Goal: Task Accomplishment & Management: Manage account settings

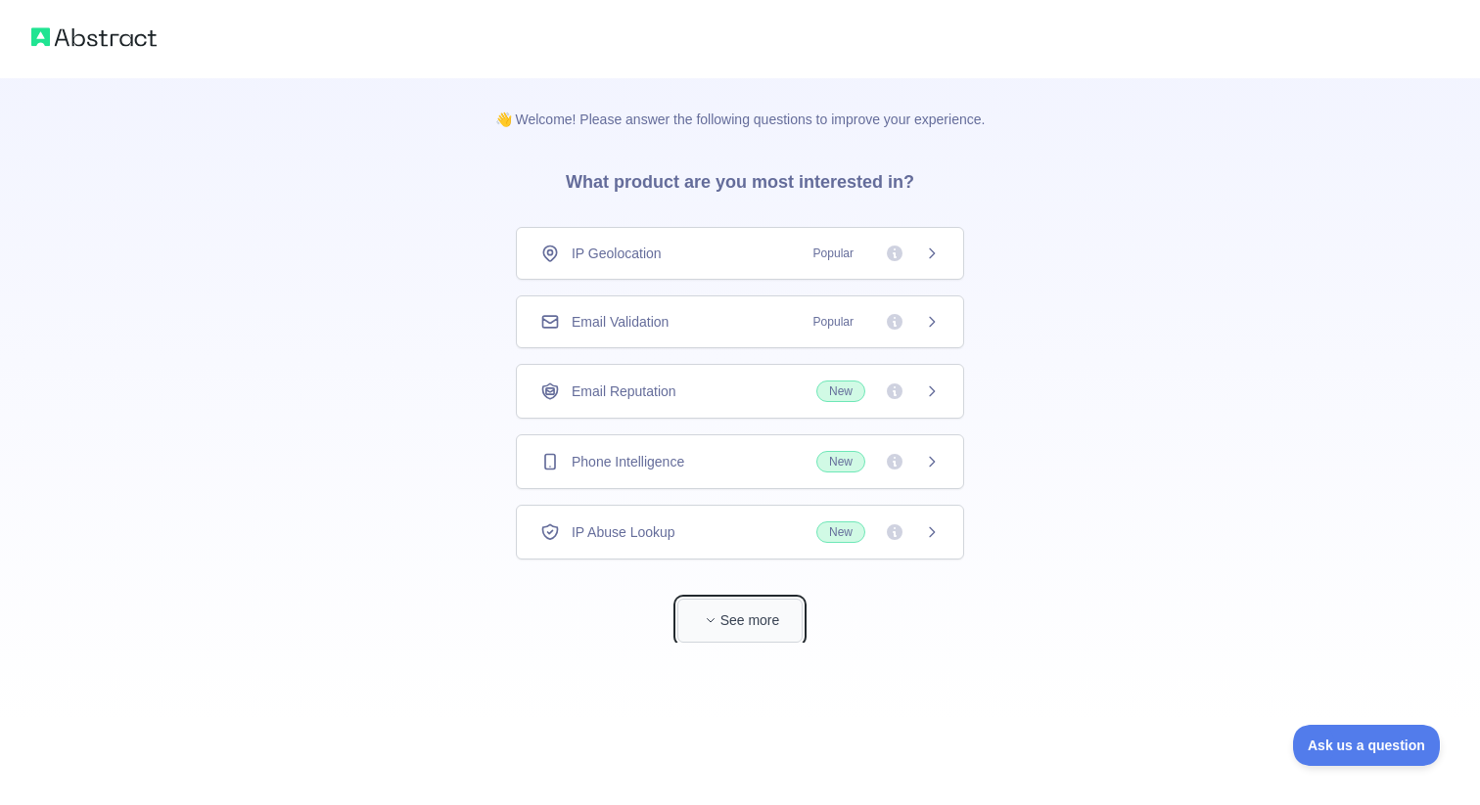
click at [731, 612] on button "See more" at bounding box center [739, 621] width 125 height 44
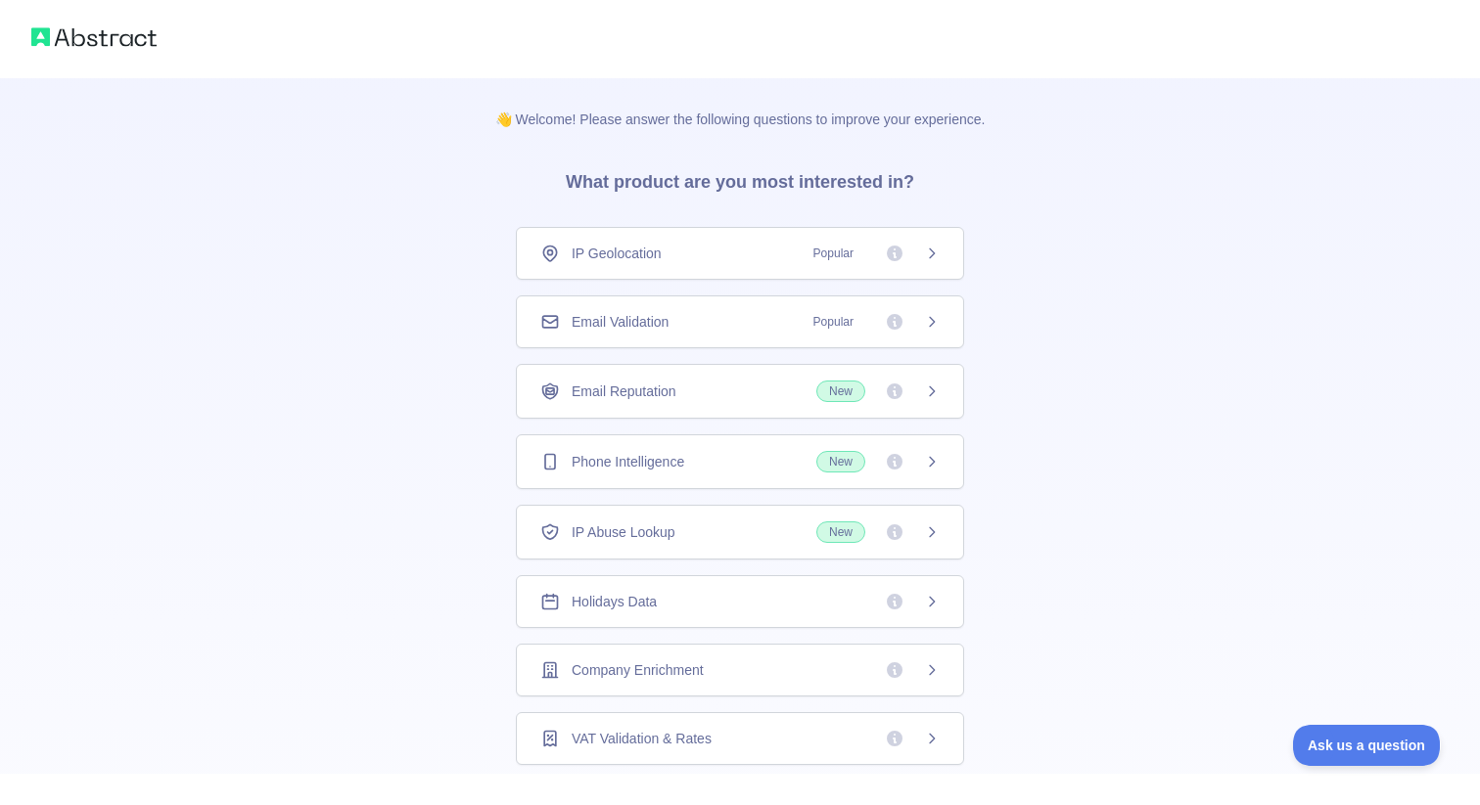
click at [924, 314] on icon at bounding box center [932, 322] width 16 height 16
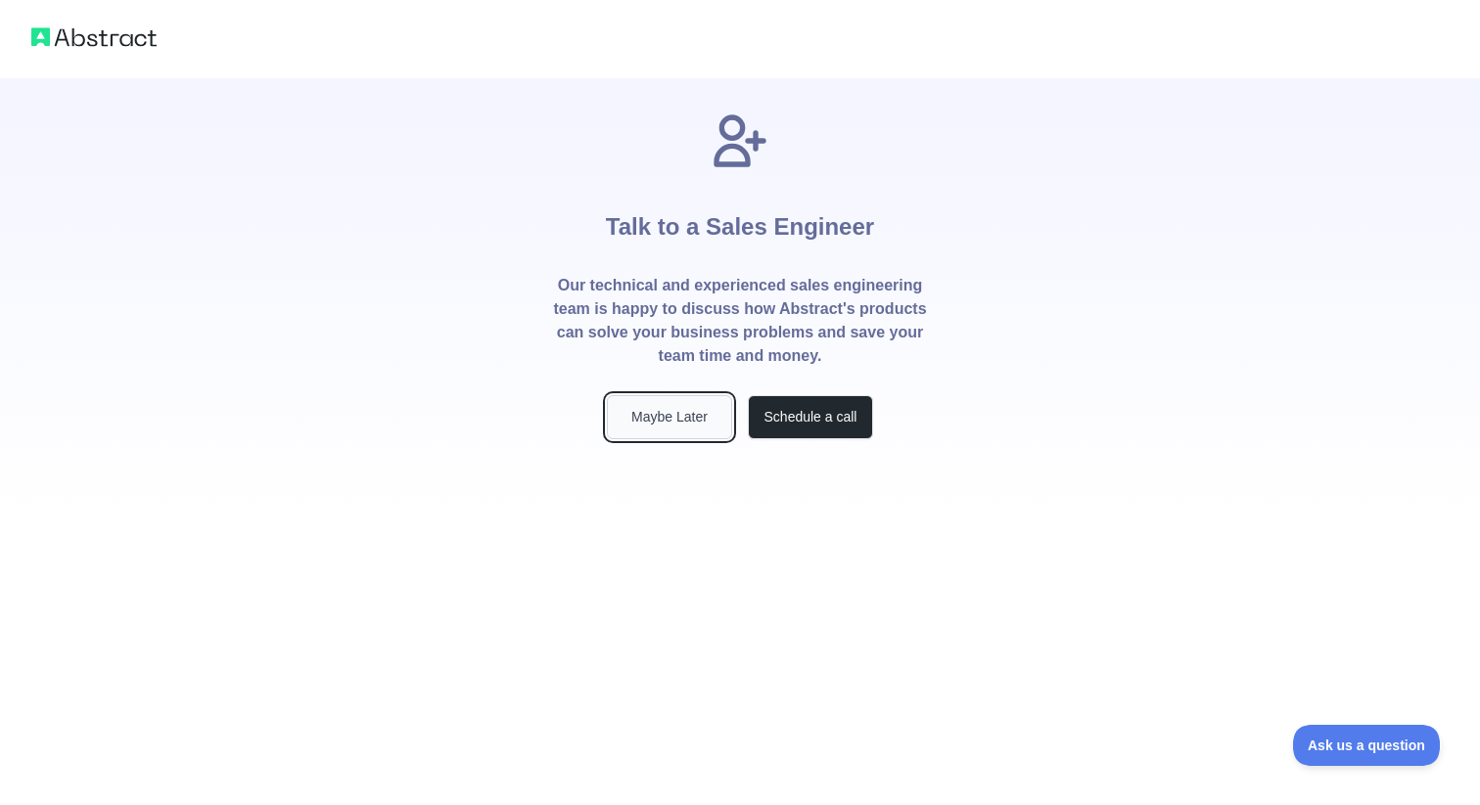
click at [673, 418] on button "Maybe Later" at bounding box center [669, 417] width 125 height 44
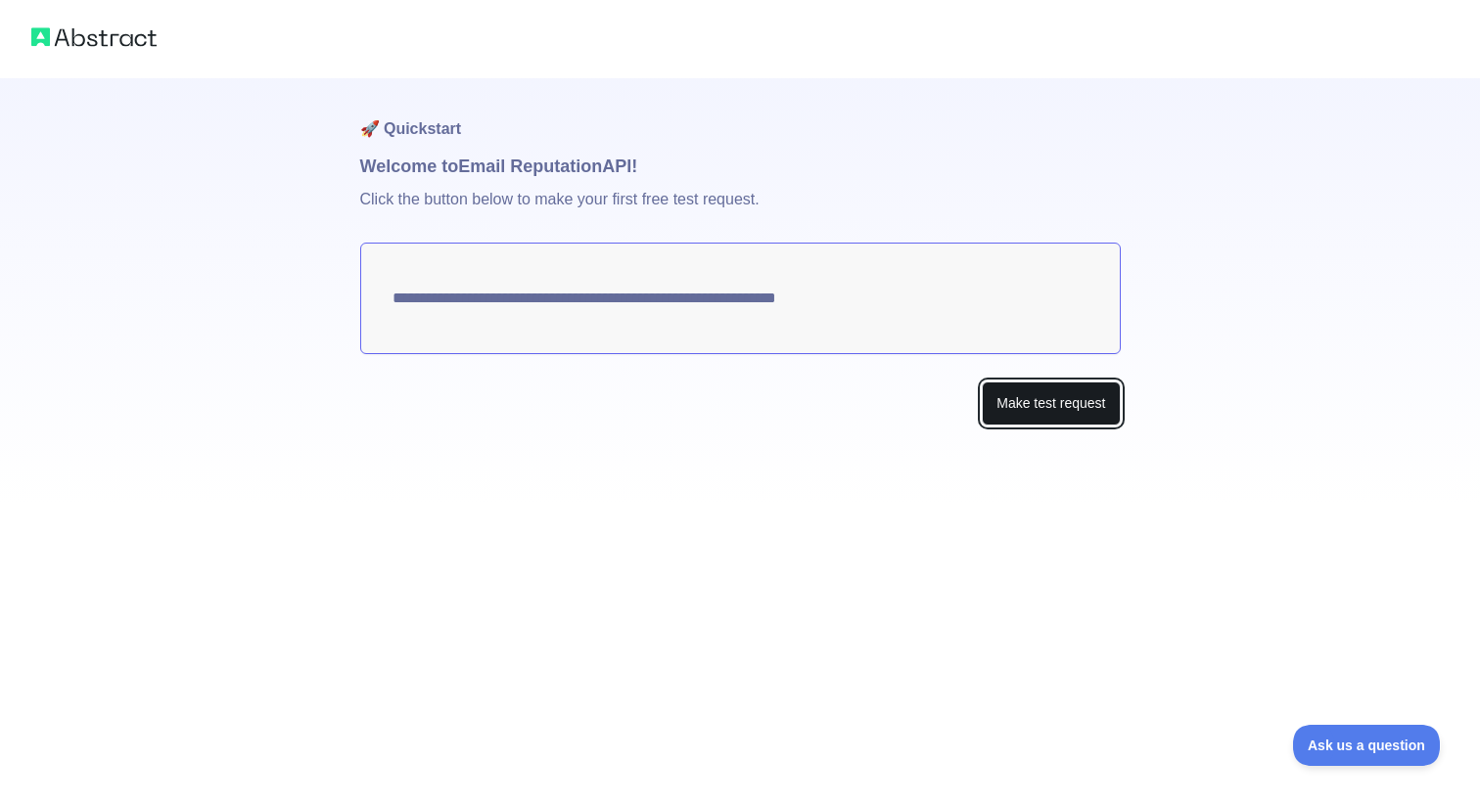
click at [1039, 410] on button "Make test request" at bounding box center [1051, 404] width 138 height 44
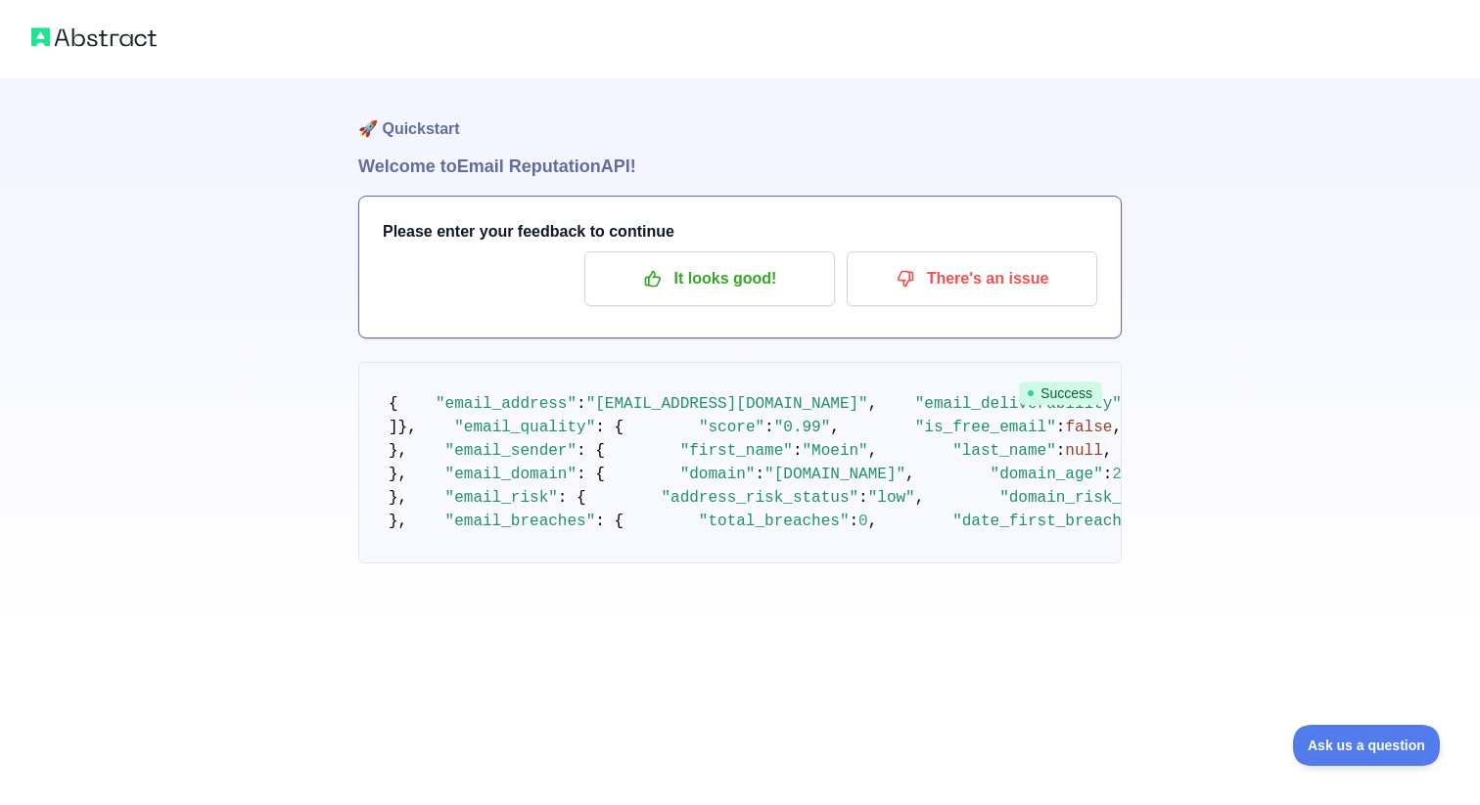
scroll to position [72, 0]
click at [122, 34] on img at bounding box center [93, 36] width 125 height 27
click at [715, 262] on p "It looks good!" at bounding box center [709, 278] width 221 height 33
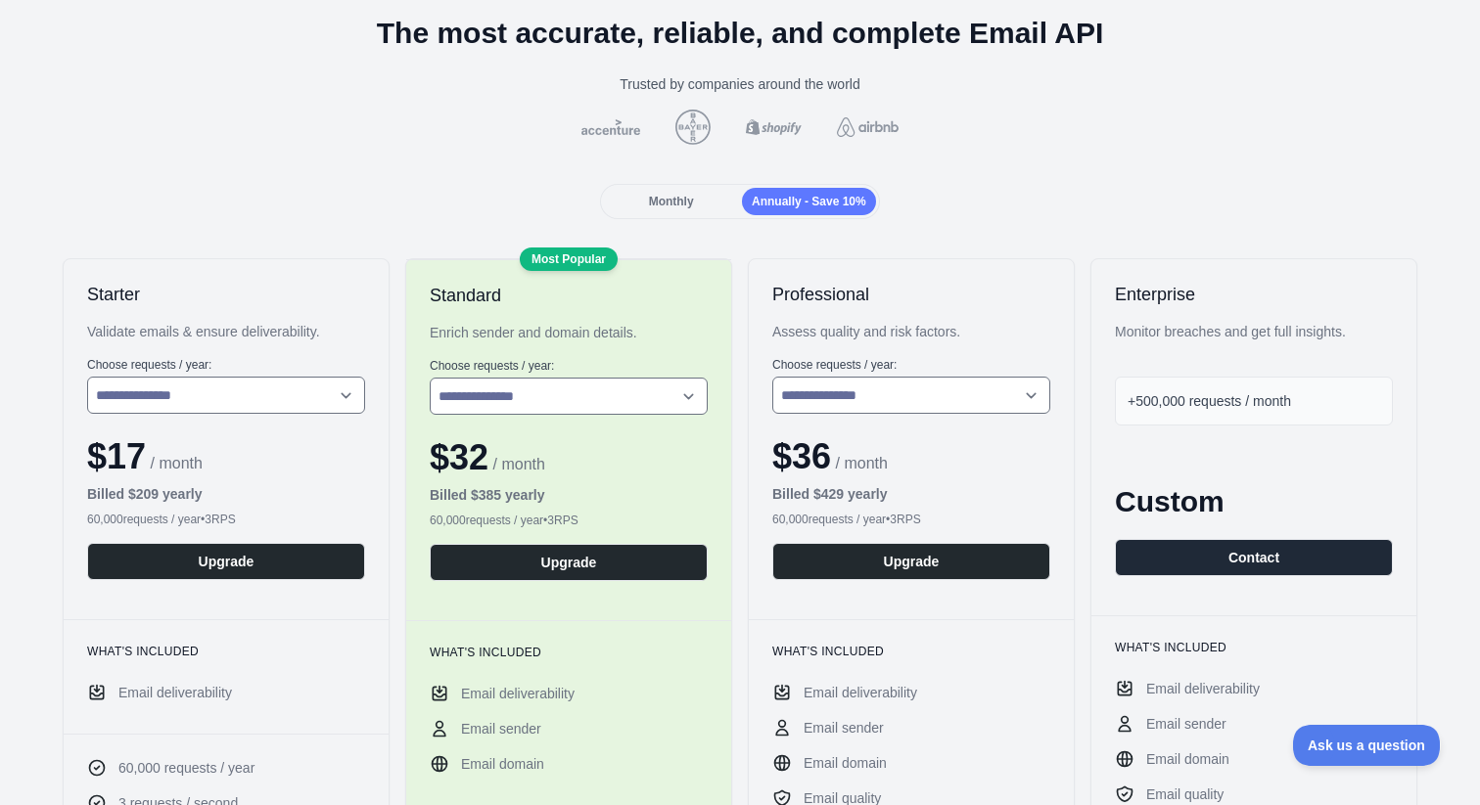
scroll to position [205, 0]
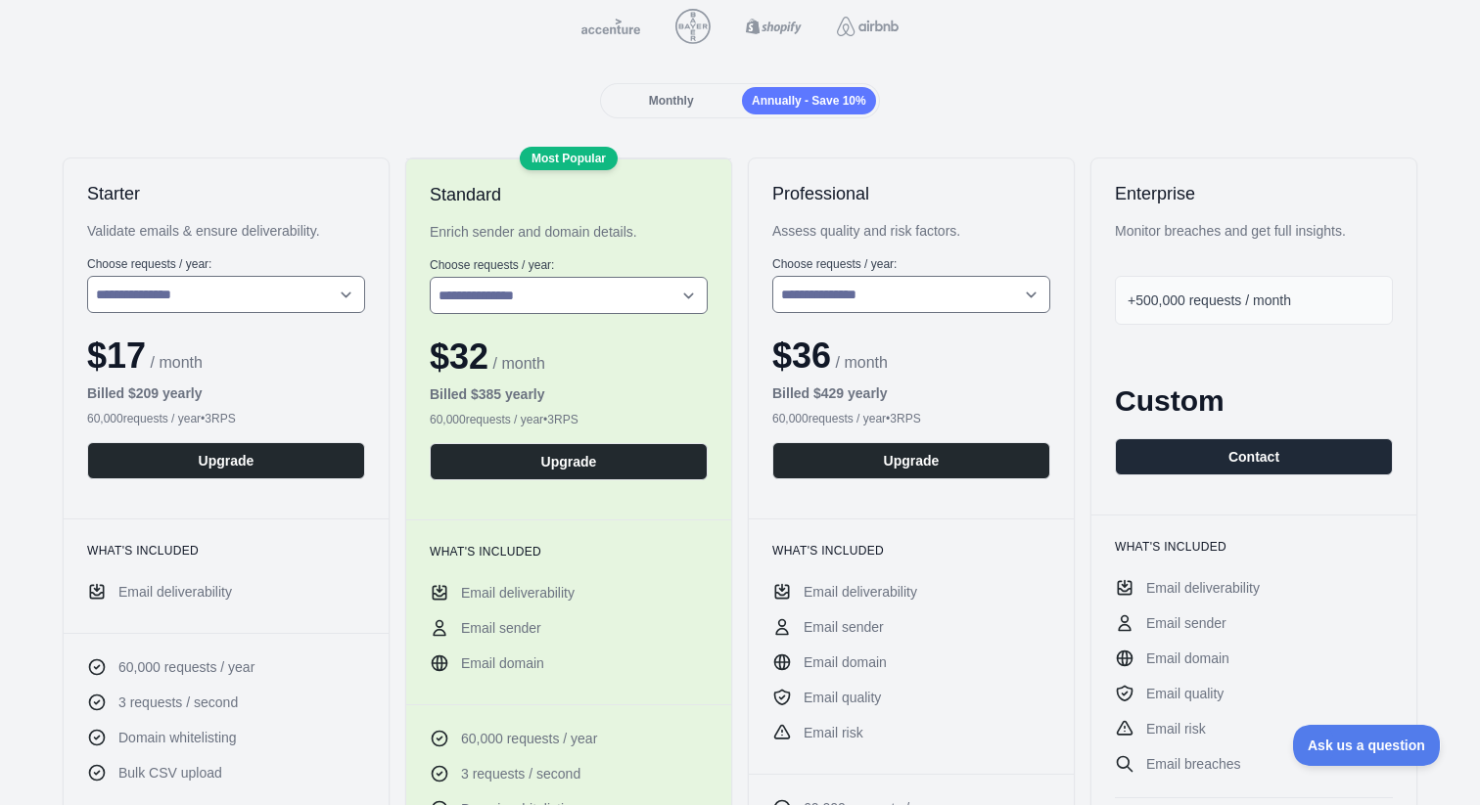
click at [680, 97] on span "Monthly" at bounding box center [671, 101] width 45 height 14
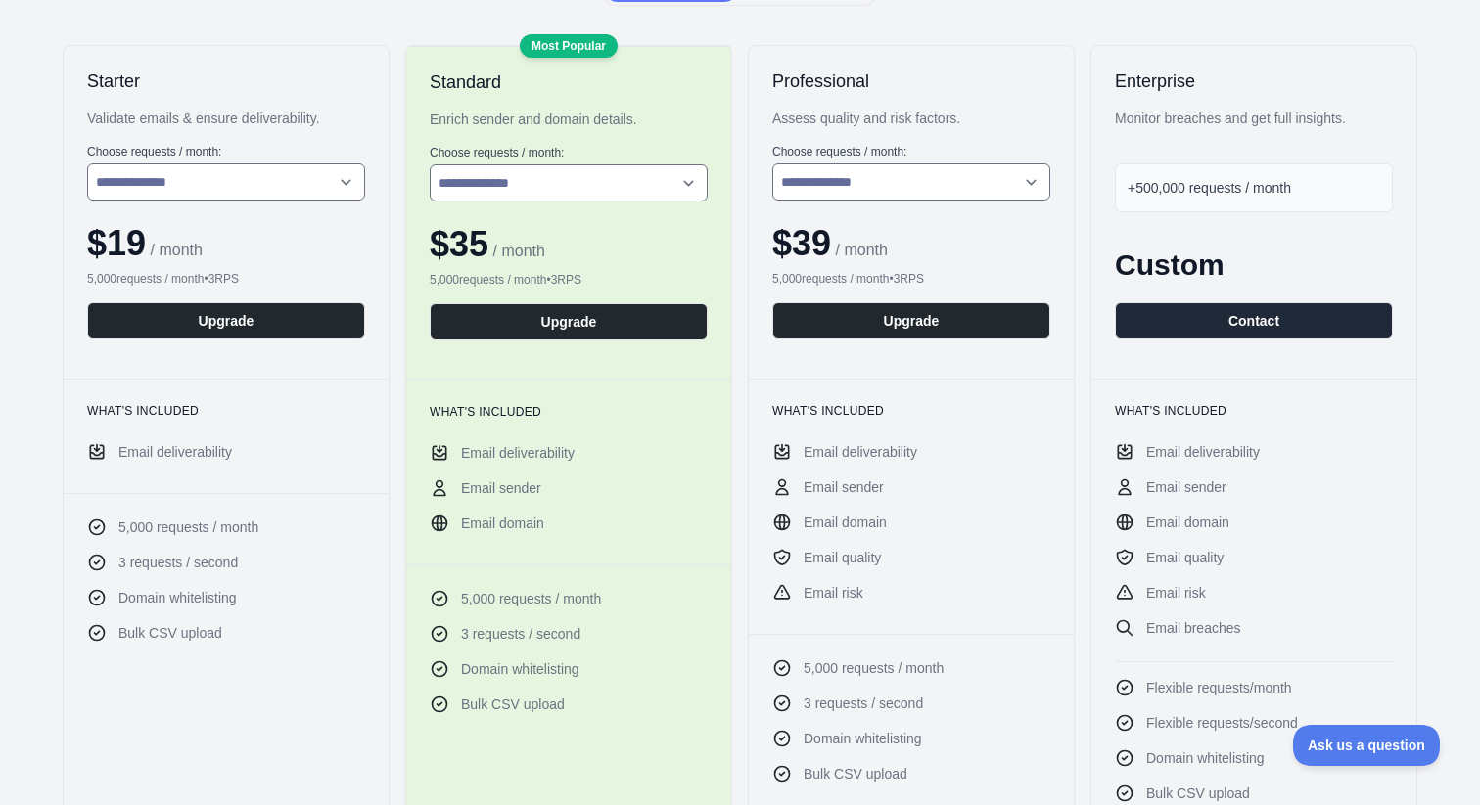
scroll to position [318, 0]
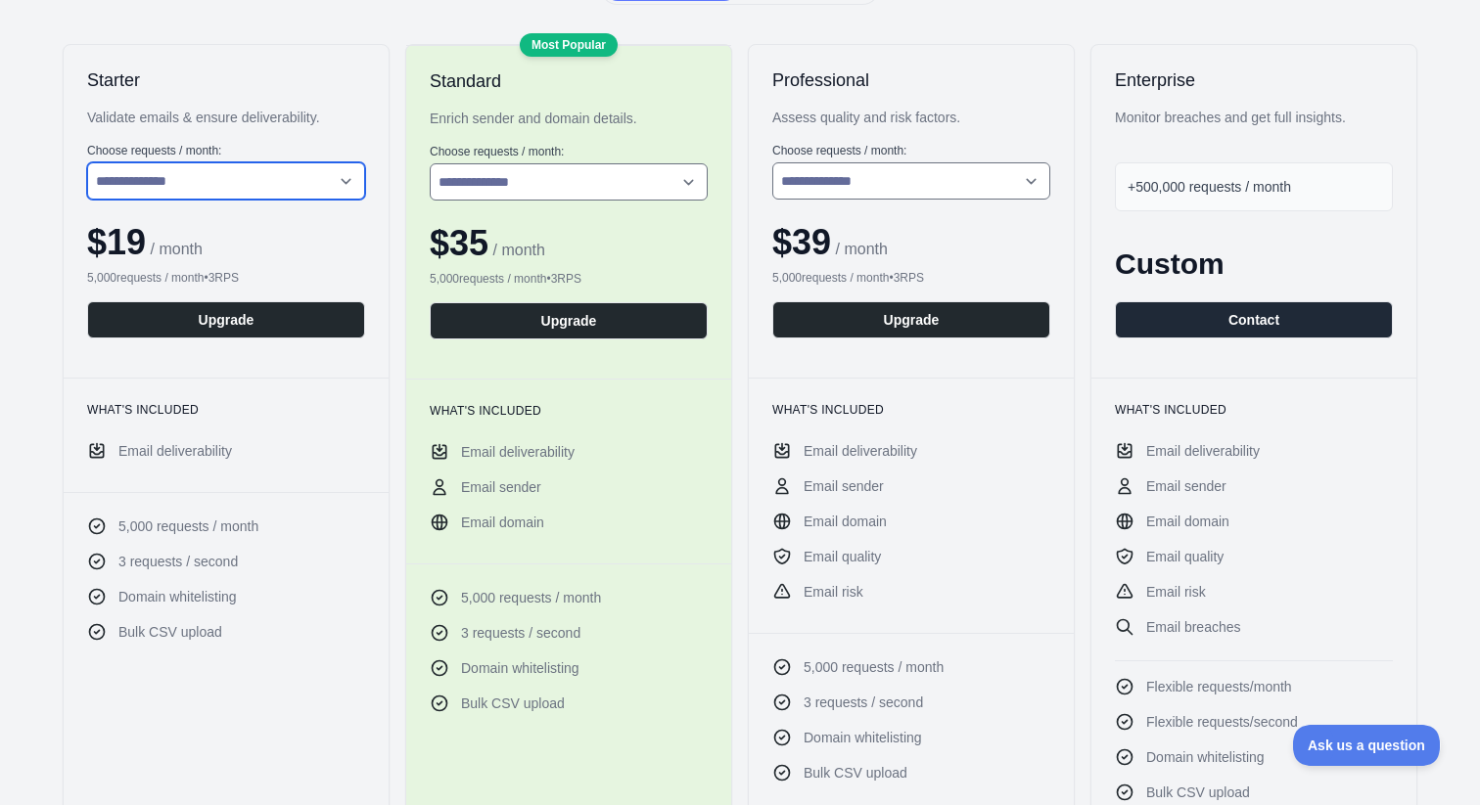
click at [269, 177] on select "**********" at bounding box center [226, 180] width 278 height 37
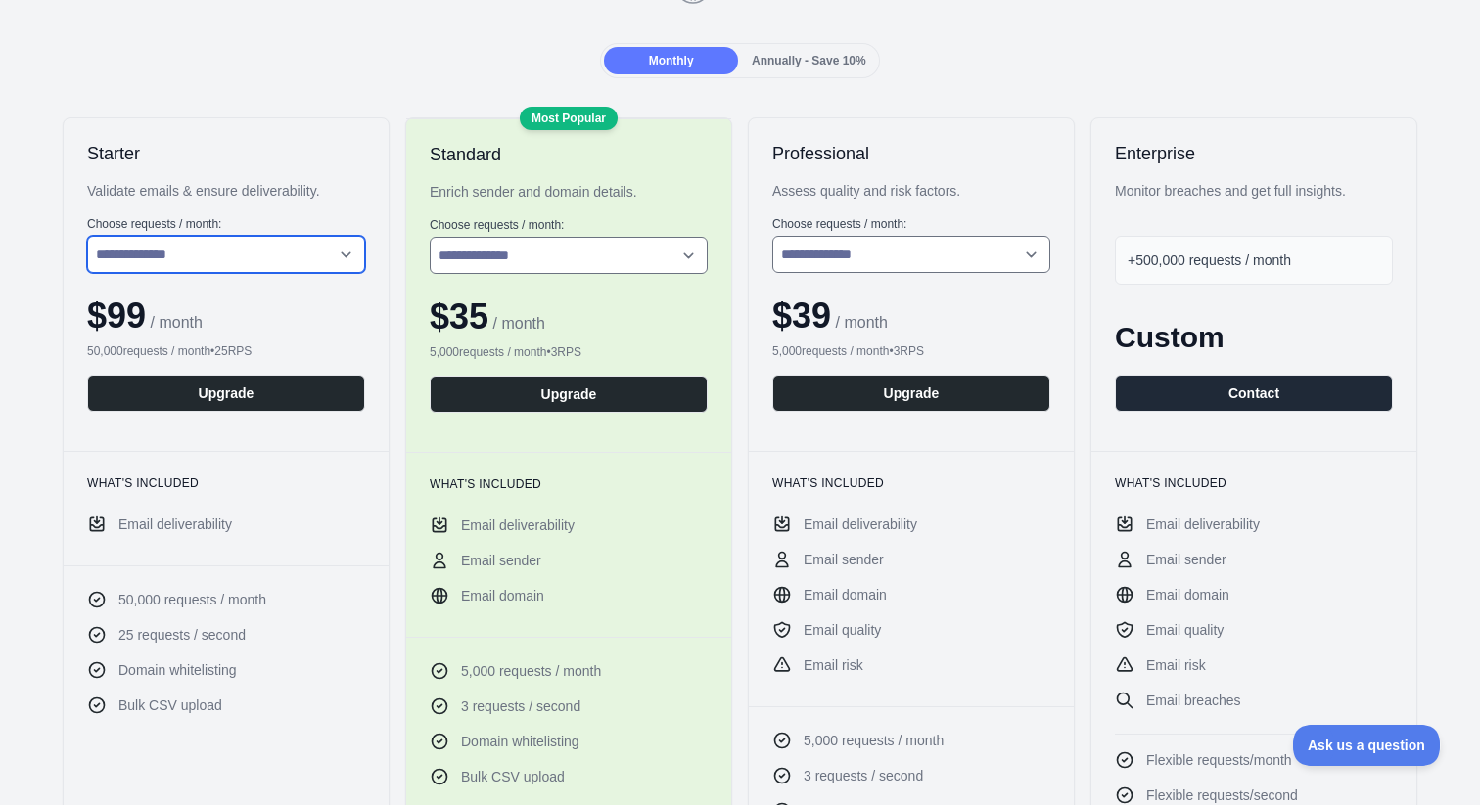
scroll to position [62, 0]
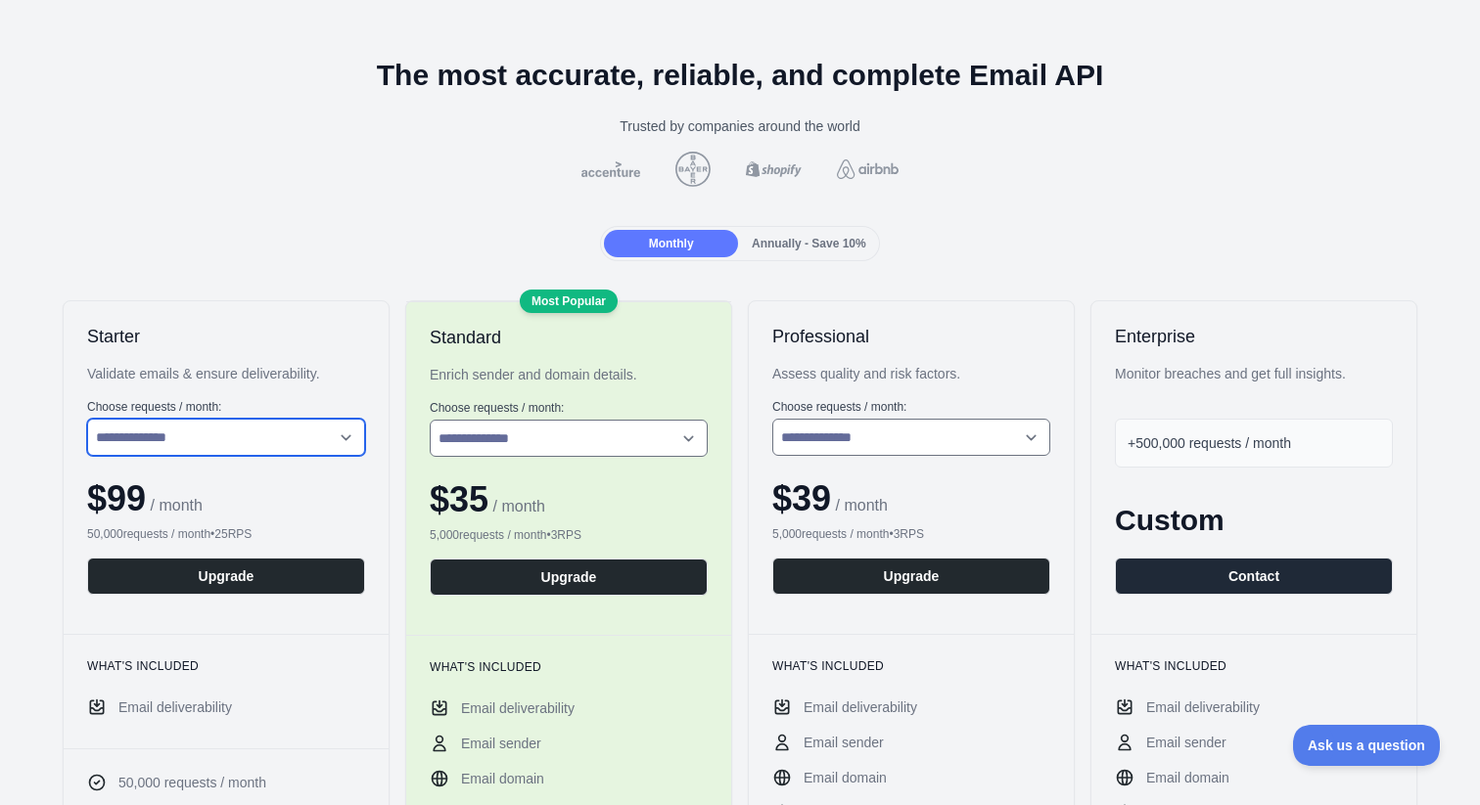
click at [306, 420] on select "**********" at bounding box center [226, 437] width 278 height 37
select select "*"
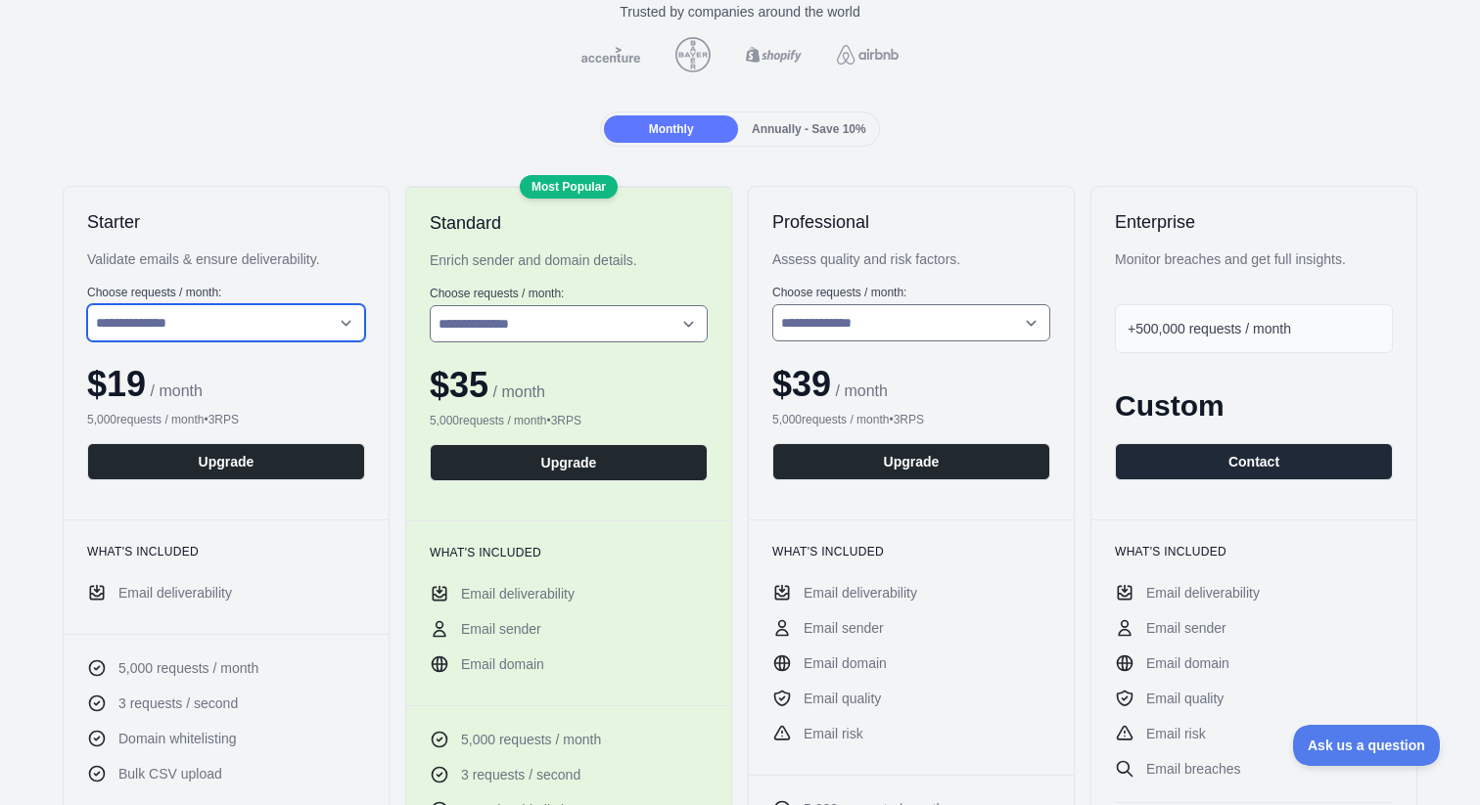
scroll to position [249, 0]
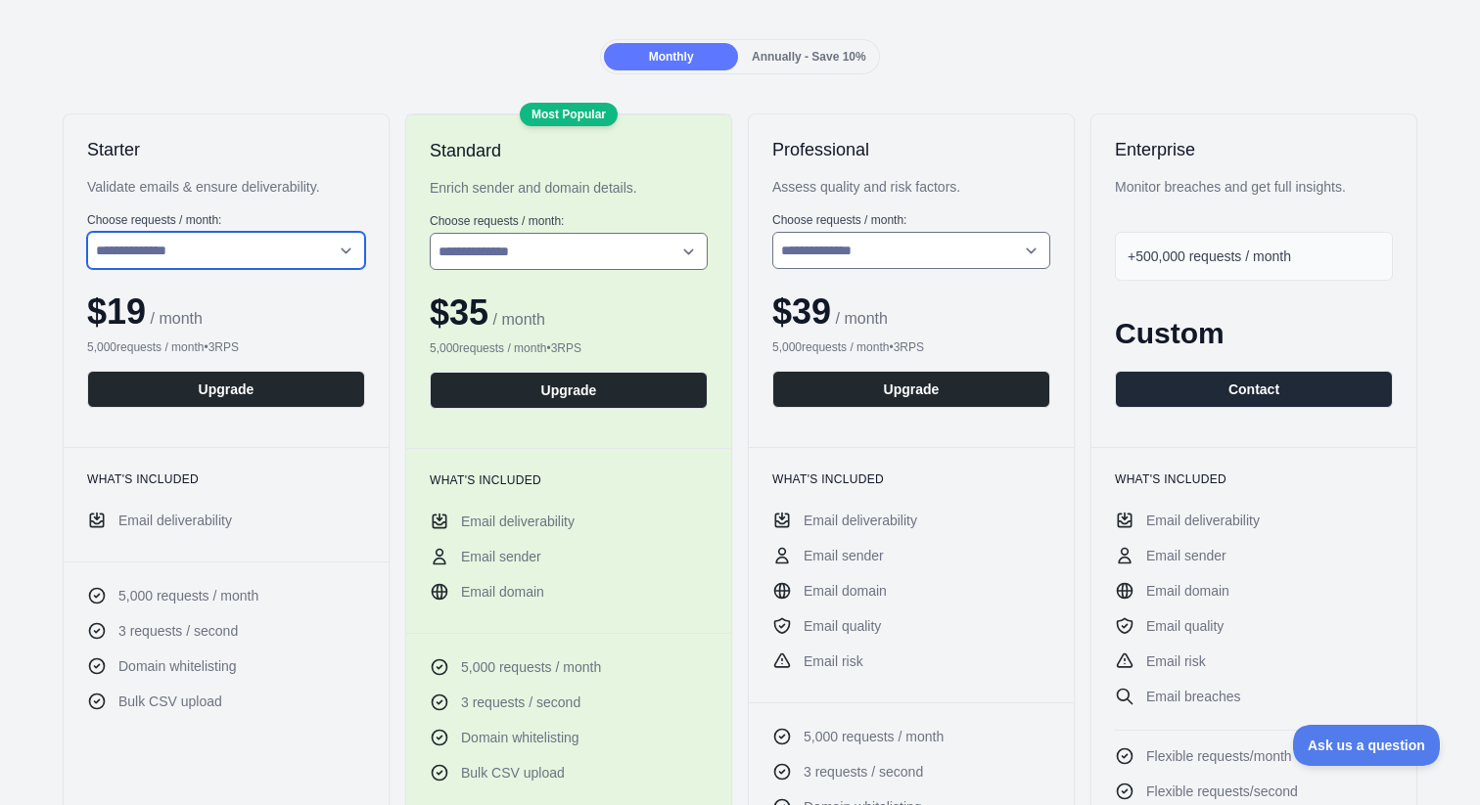
click at [290, 257] on select "**********" at bounding box center [226, 250] width 278 height 37
click at [317, 394] on button "Upgrade" at bounding box center [226, 389] width 278 height 37
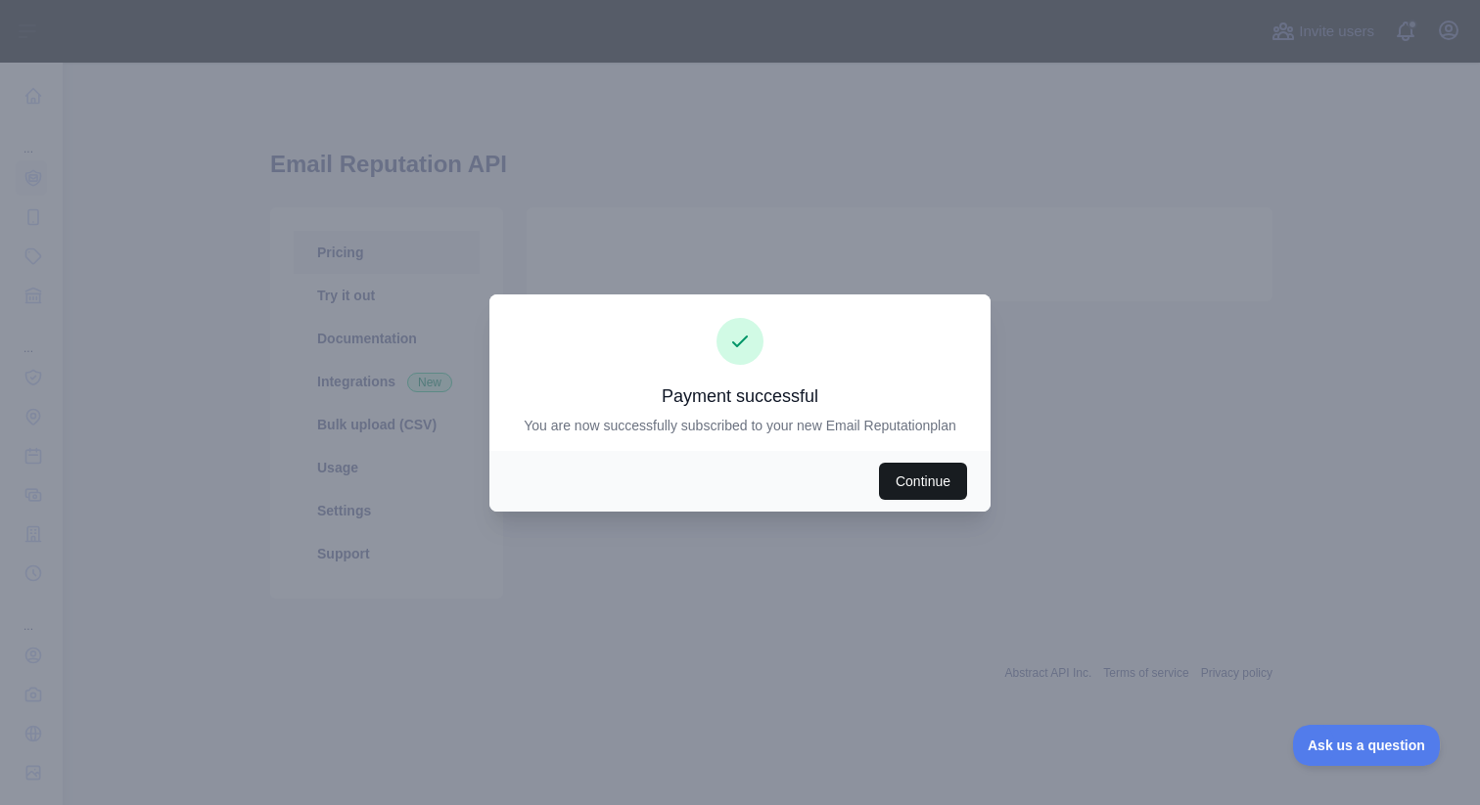
click at [926, 478] on button "Continue" at bounding box center [923, 481] width 88 height 37
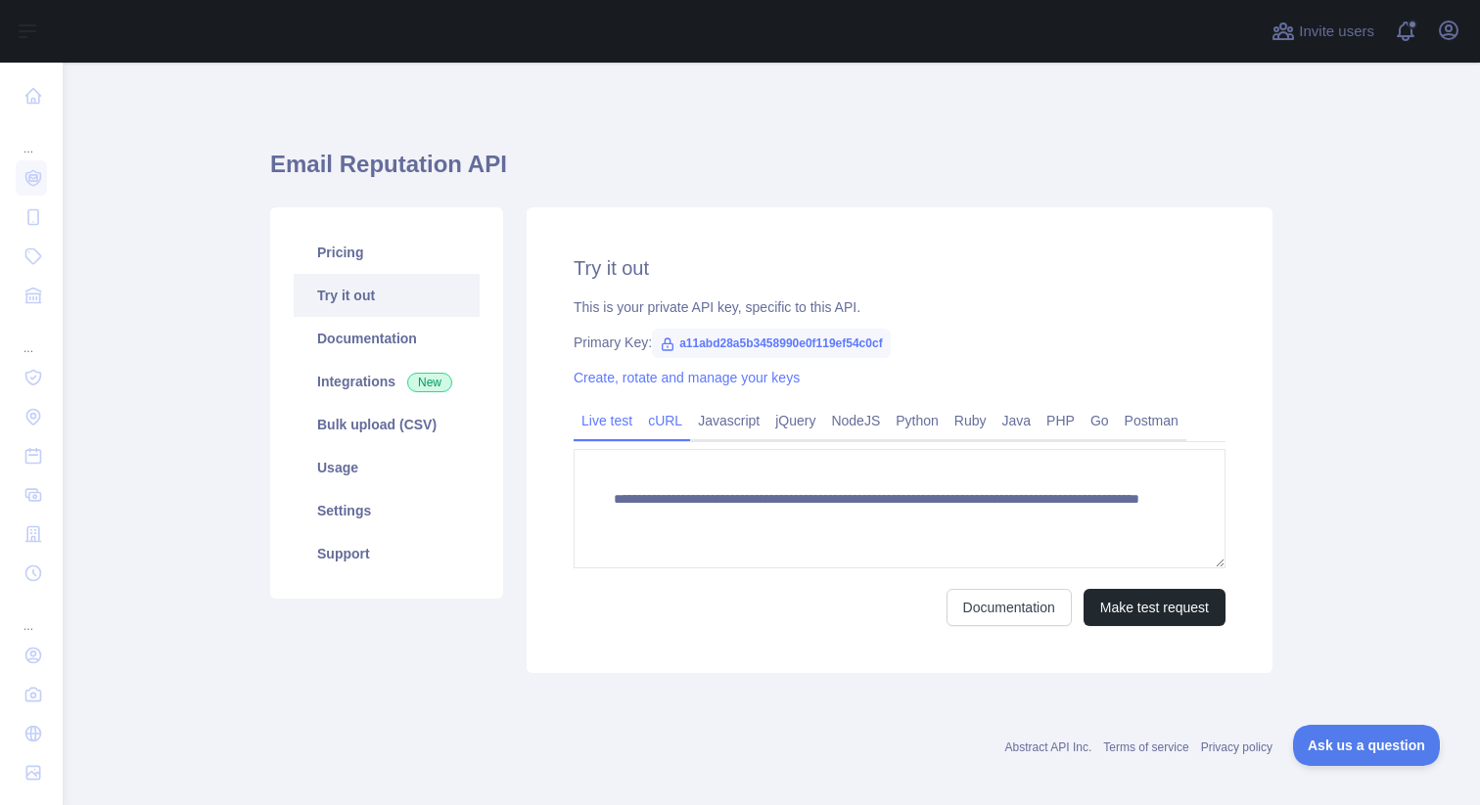
click at [676, 422] on link "cURL" at bounding box center [665, 420] width 50 height 31
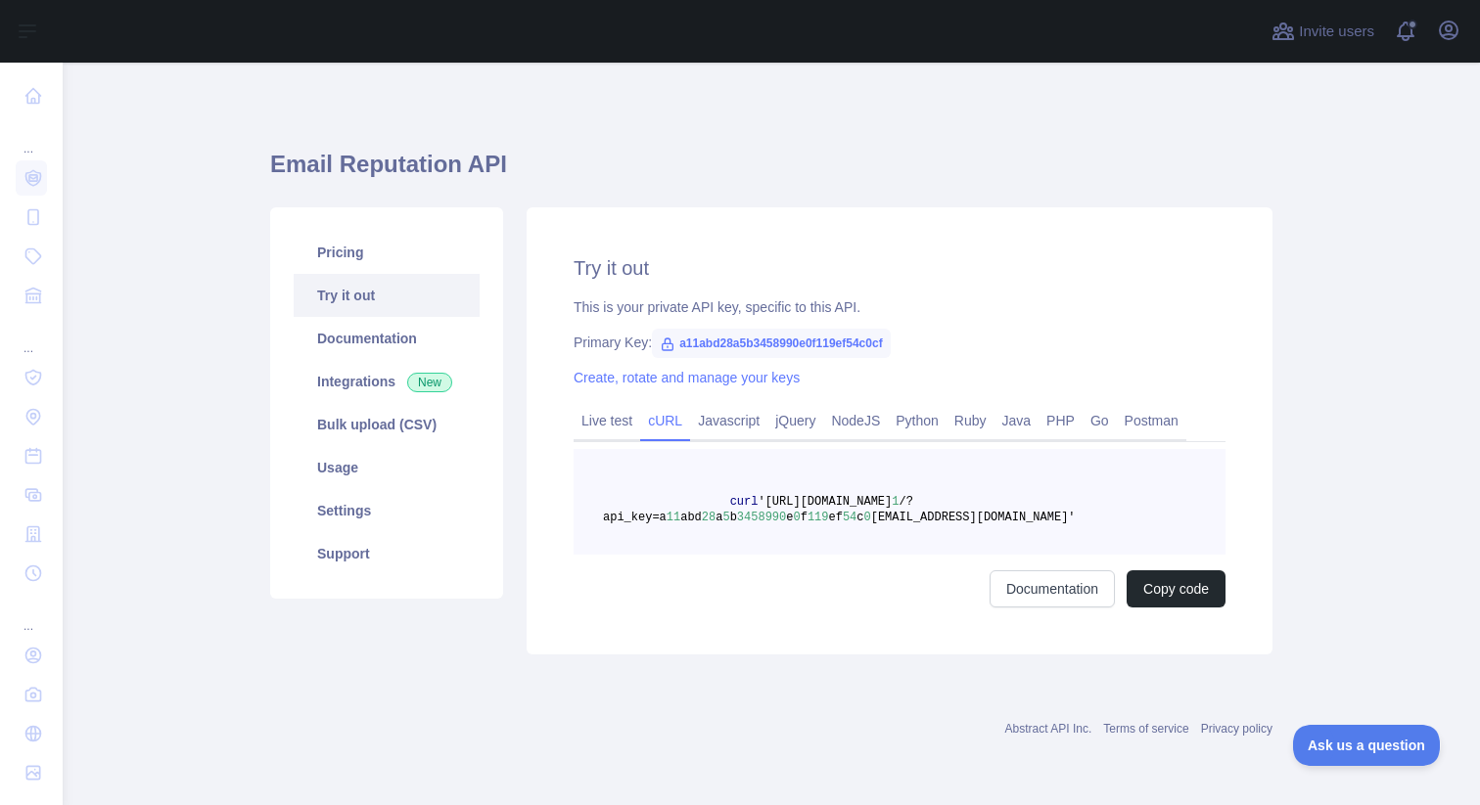
click at [722, 514] on span "5" at bounding box center [725, 518] width 7 height 14
copy span "a 11 abd 28 a 5 b 3458990 e 0 f 119 ef 54 c 0 cf"
click at [712, 513] on span "28" at bounding box center [709, 518] width 14 height 14
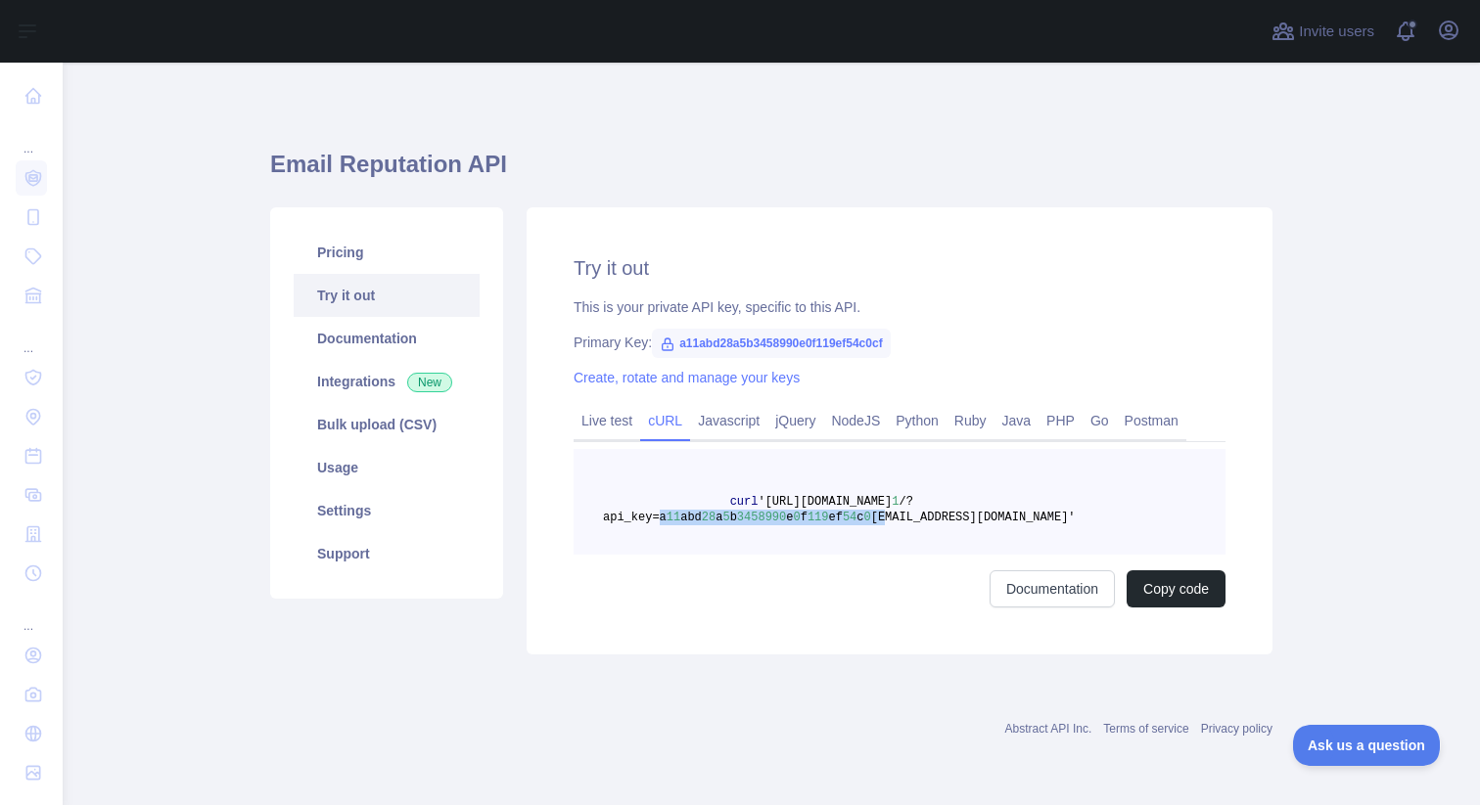
copy span "a 11 abd 28 a 5 b 3458990 e 0 f 119 ef 54 c 0 cf"
click at [1173, 584] on button "Copy code" at bounding box center [1175, 589] width 99 height 37
click at [848, 508] on pre "curl 'https://emailreputation.abstractapi.com/v 1 /?api_key=a 11 abd 28 a 5 b 3…" at bounding box center [900, 502] width 652 height 106
click at [848, 508] on span "'https://emailreputation.abstractapi.com/v" at bounding box center [825, 502] width 134 height 14
click at [846, 511] on span "54" at bounding box center [850, 518] width 14 height 14
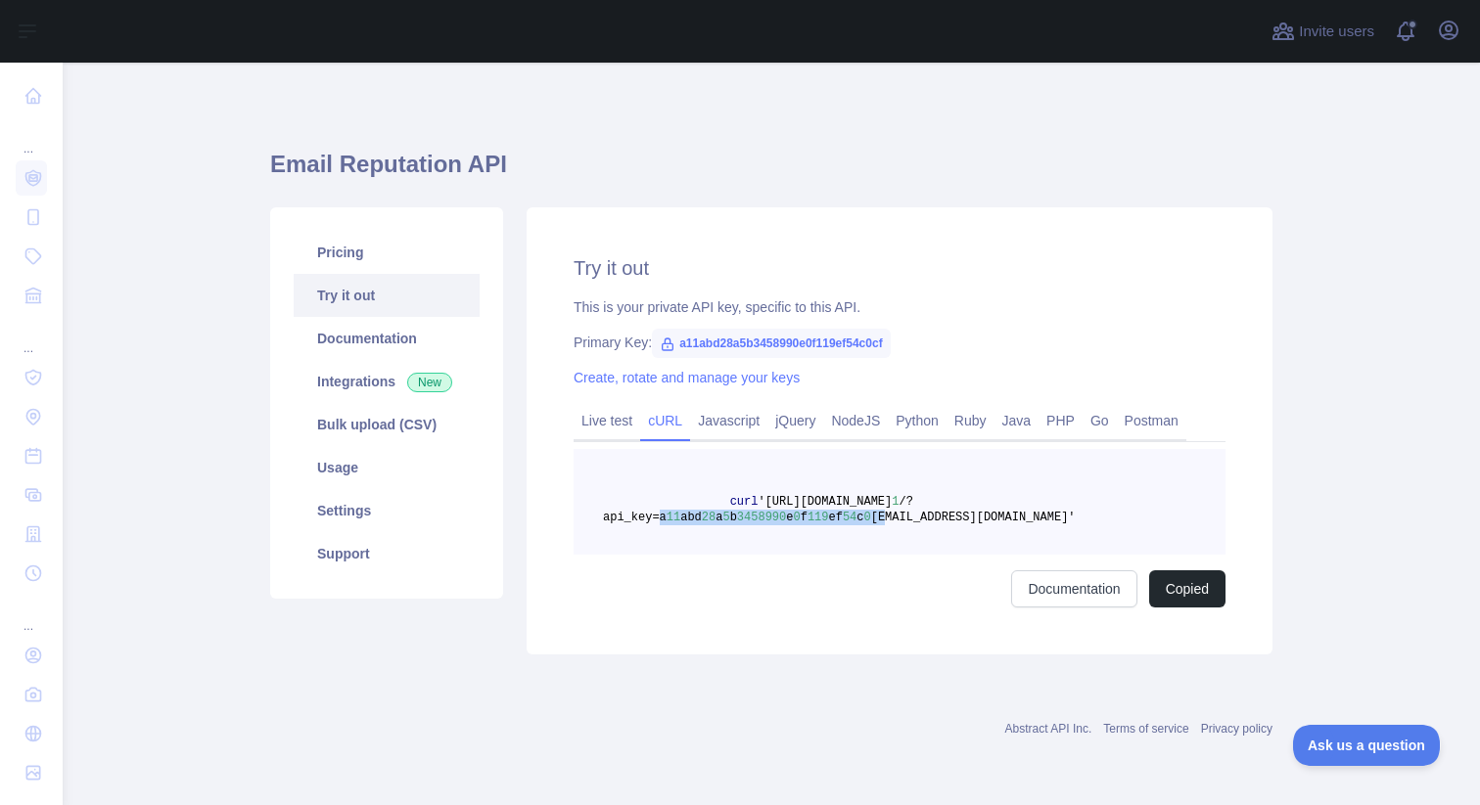
click at [846, 511] on span "54" at bounding box center [850, 518] width 14 height 14
copy span "a 11 abd 28 a 5 b 3458990 e 0 f 119 ef 54 c 0 cf"
click at [876, 261] on h2 "Try it out" at bounding box center [900, 267] width 652 height 27
click at [719, 523] on span "a" at bounding box center [718, 518] width 7 height 14
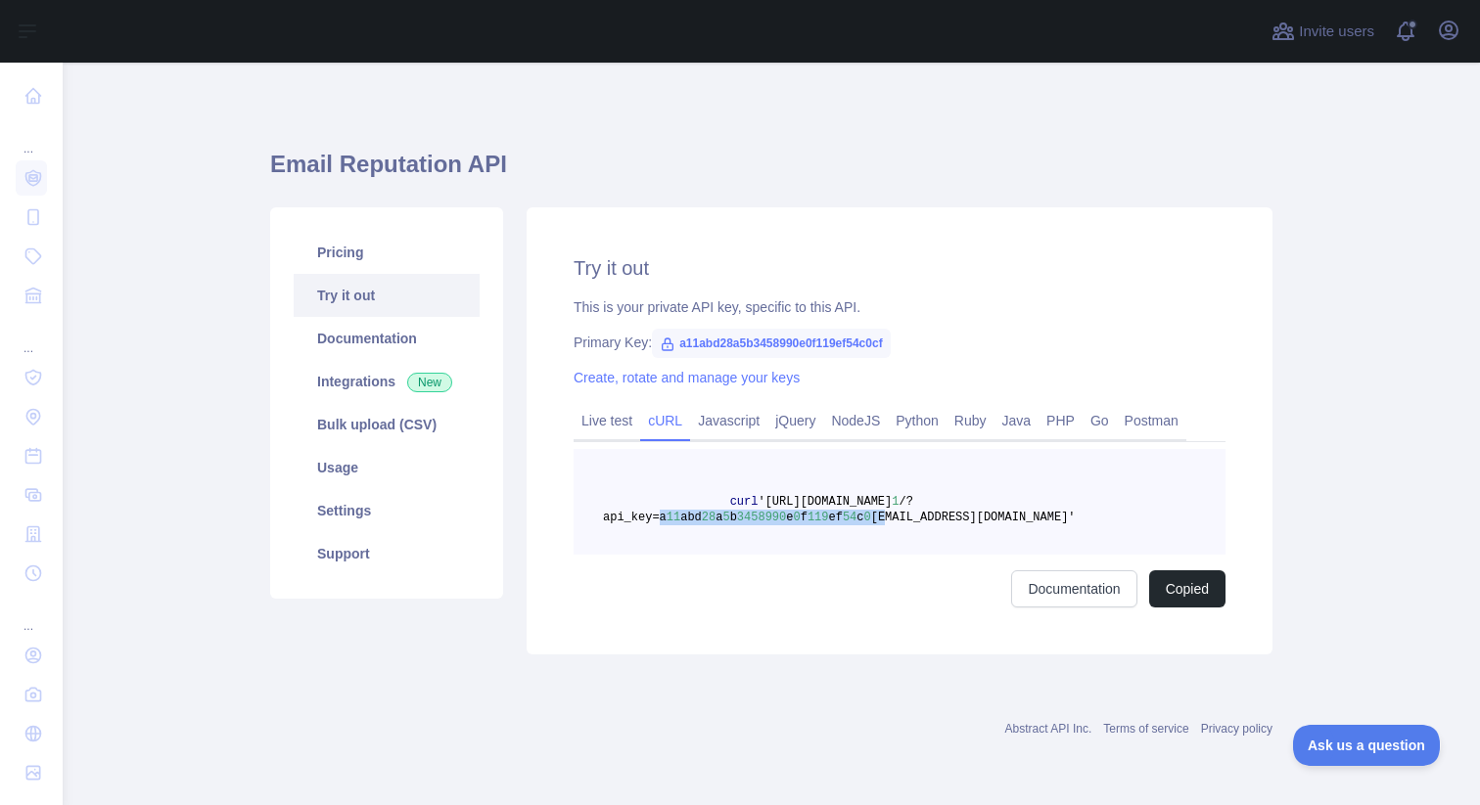
copy span "a 11 abd 28 a 5 b 3458990 e 0 f 119 ef 54 c 0 cf"
click at [738, 516] on span "3458990" at bounding box center [761, 518] width 49 height 14
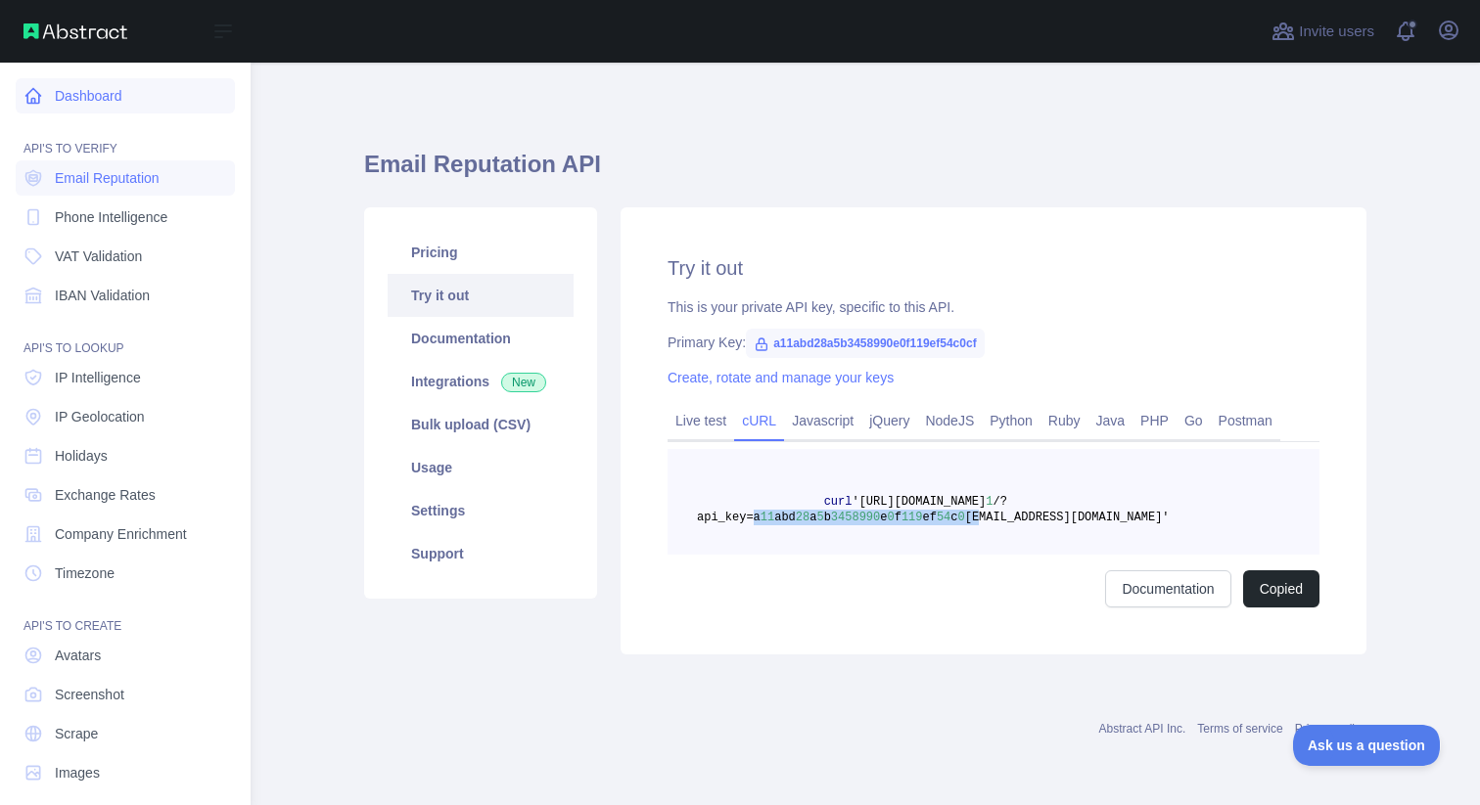
click at [118, 105] on link "Dashboard" at bounding box center [125, 95] width 219 height 35
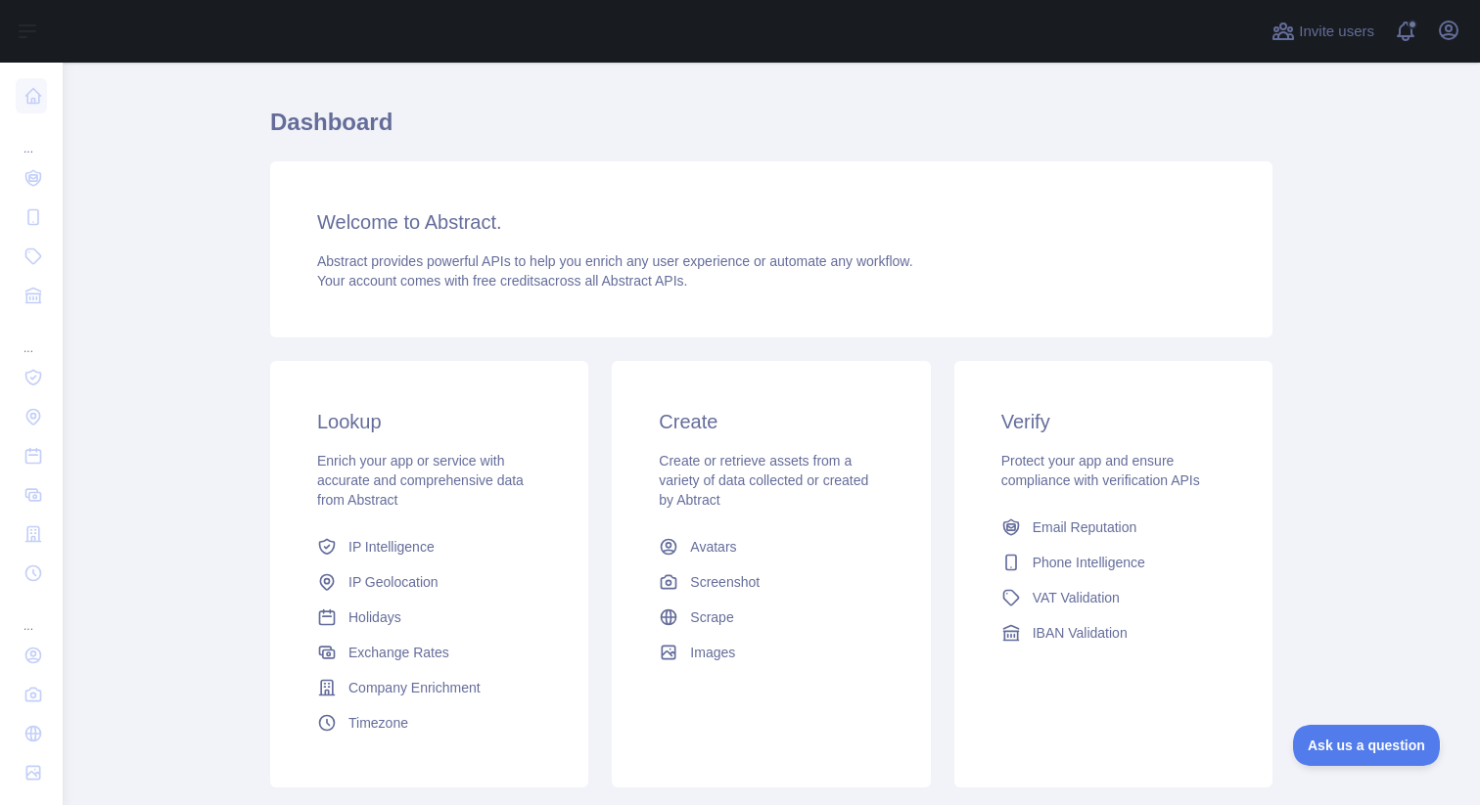
scroll to position [90, 0]
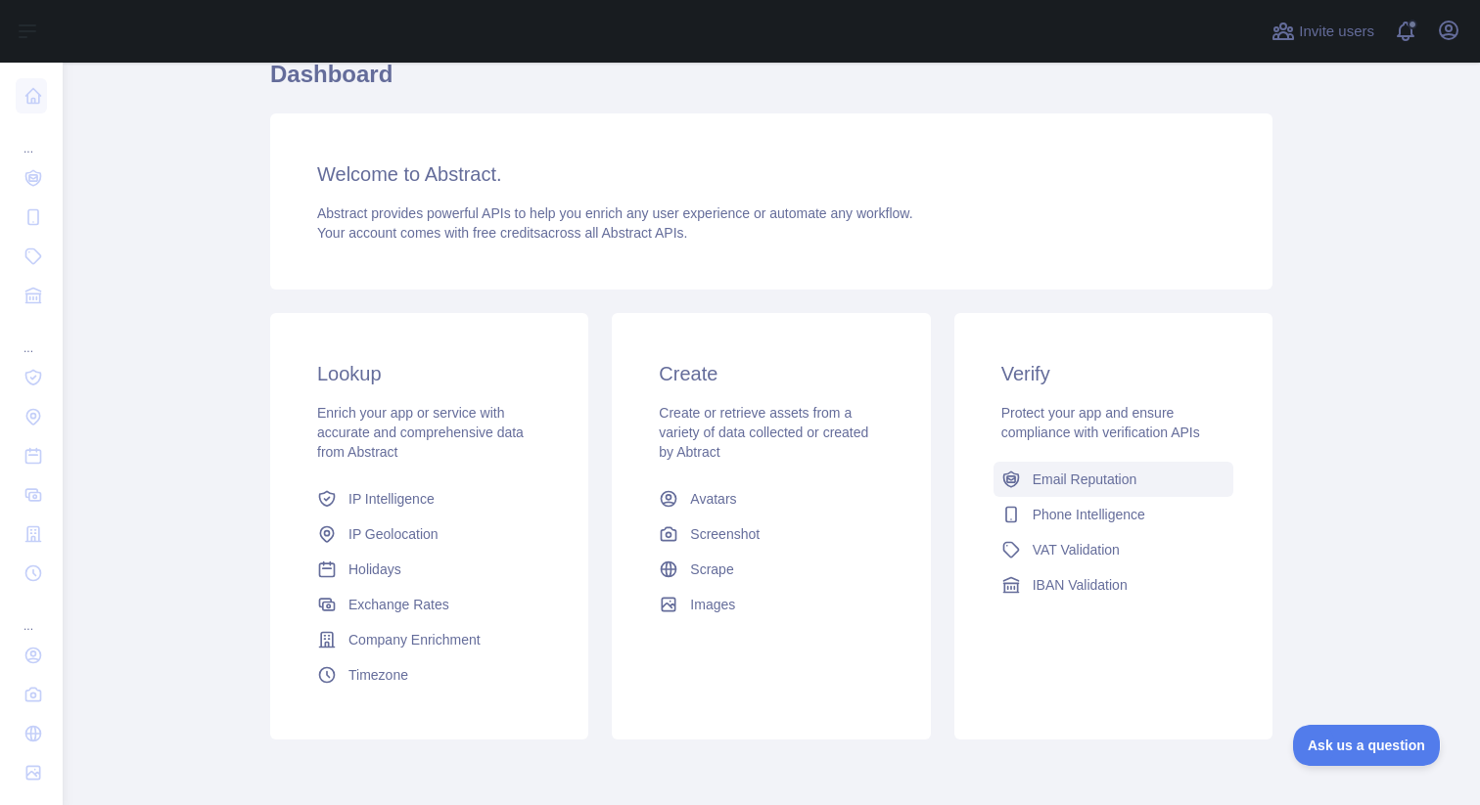
click at [1062, 484] on span "Email Reputation" at bounding box center [1085, 480] width 105 height 20
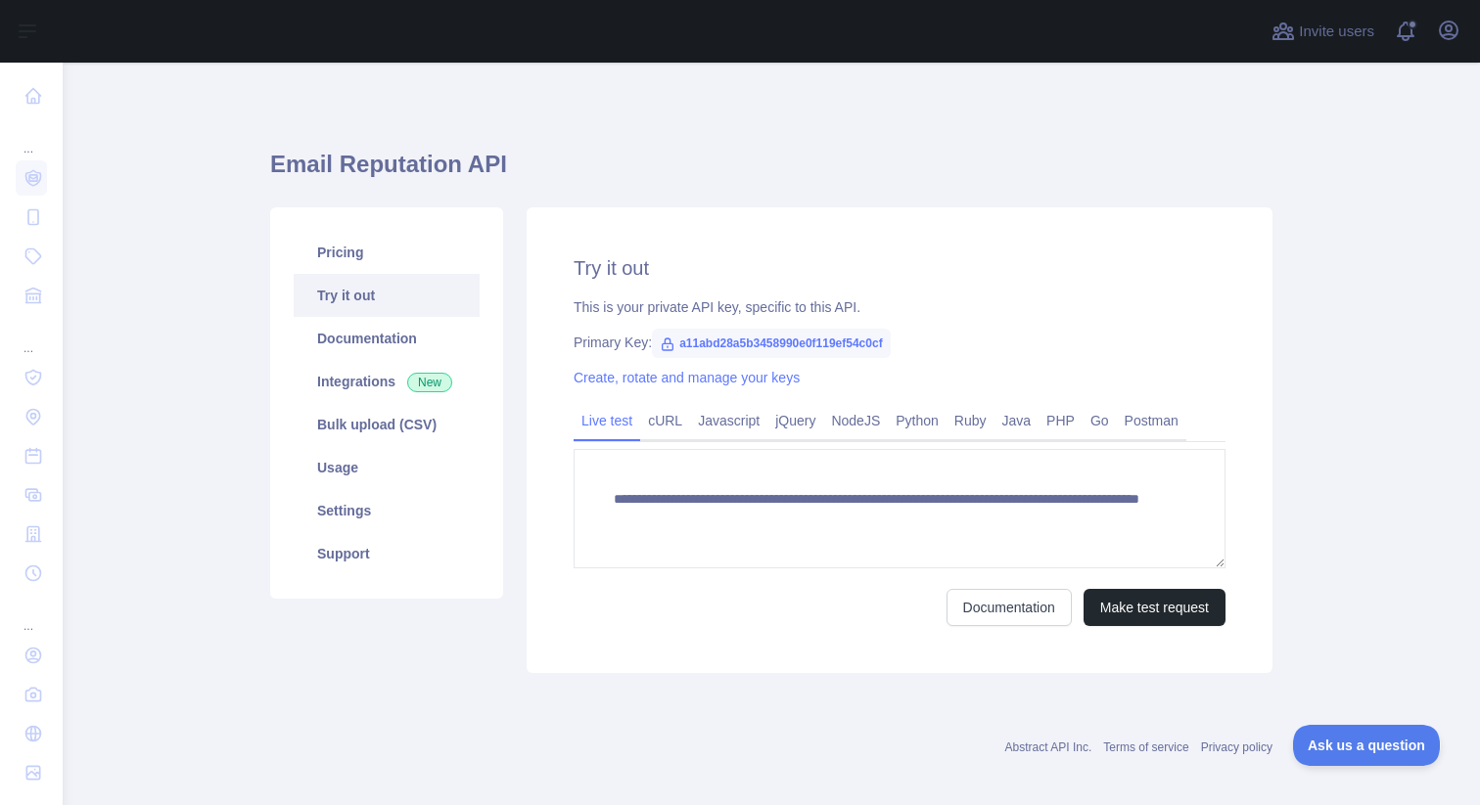
click at [369, 295] on link "Try it out" at bounding box center [387, 295] width 186 height 43
click at [1141, 607] on button "Make test request" at bounding box center [1154, 607] width 142 height 37
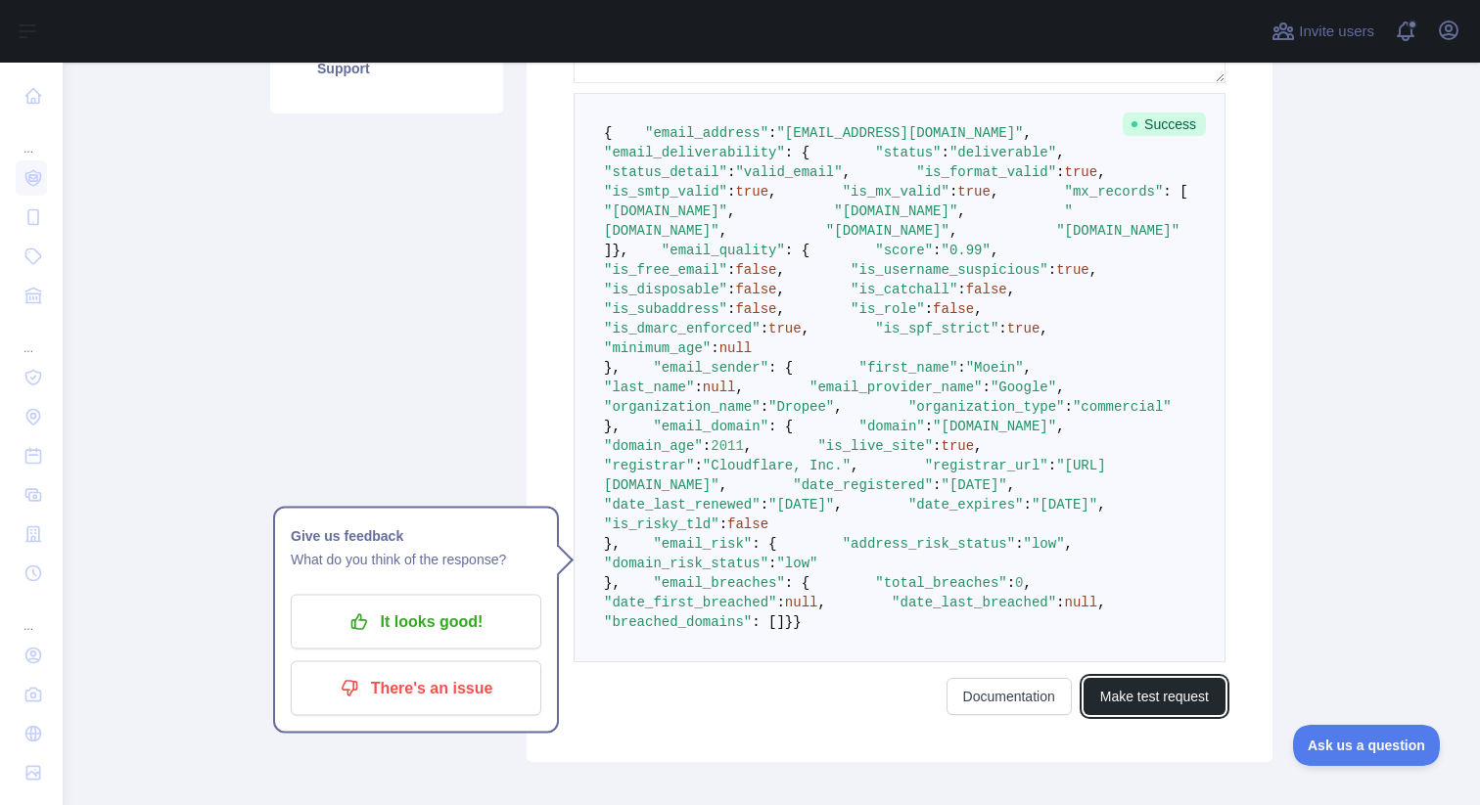
scroll to position [486, 0]
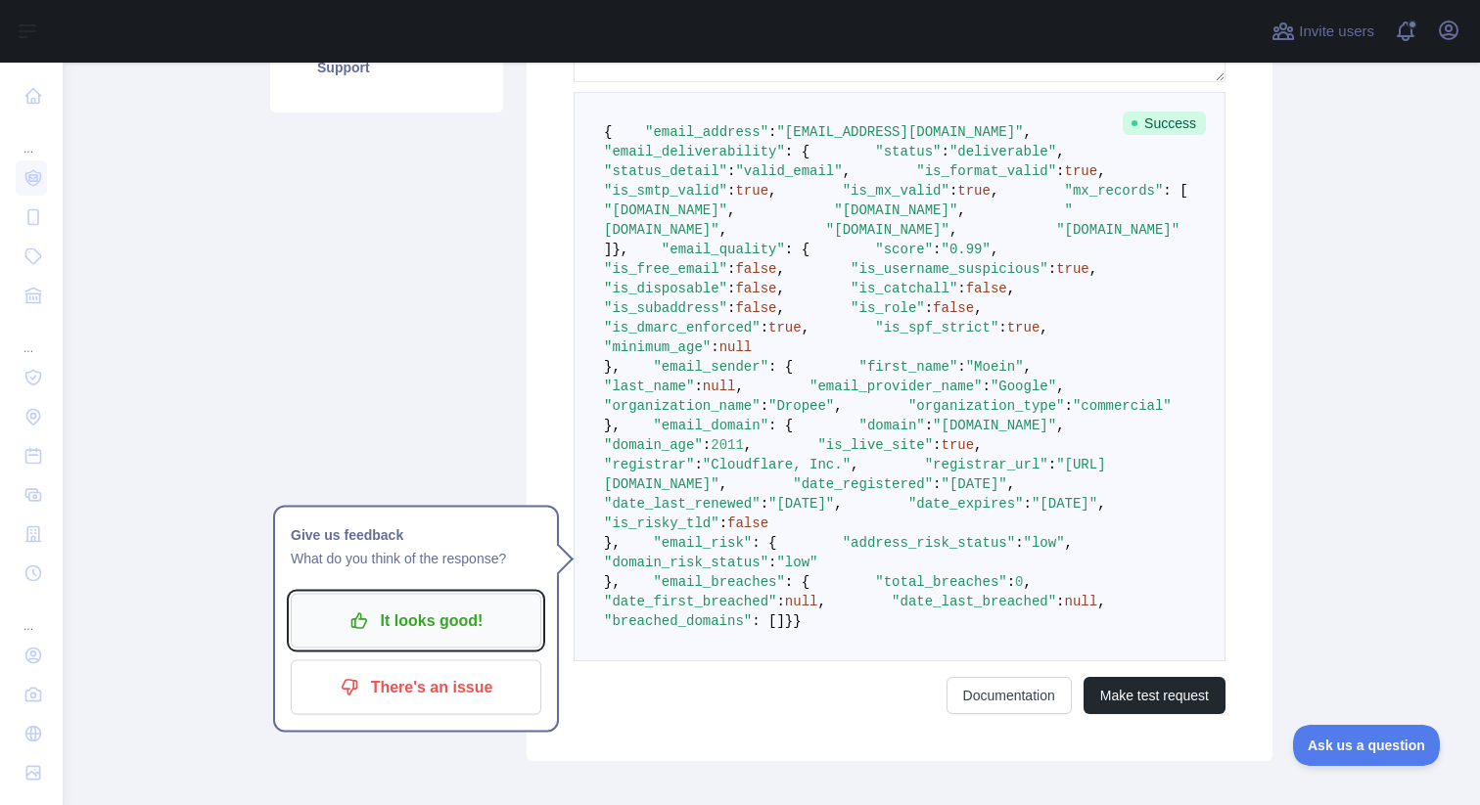
click at [500, 622] on p "It looks good!" at bounding box center [415, 621] width 221 height 33
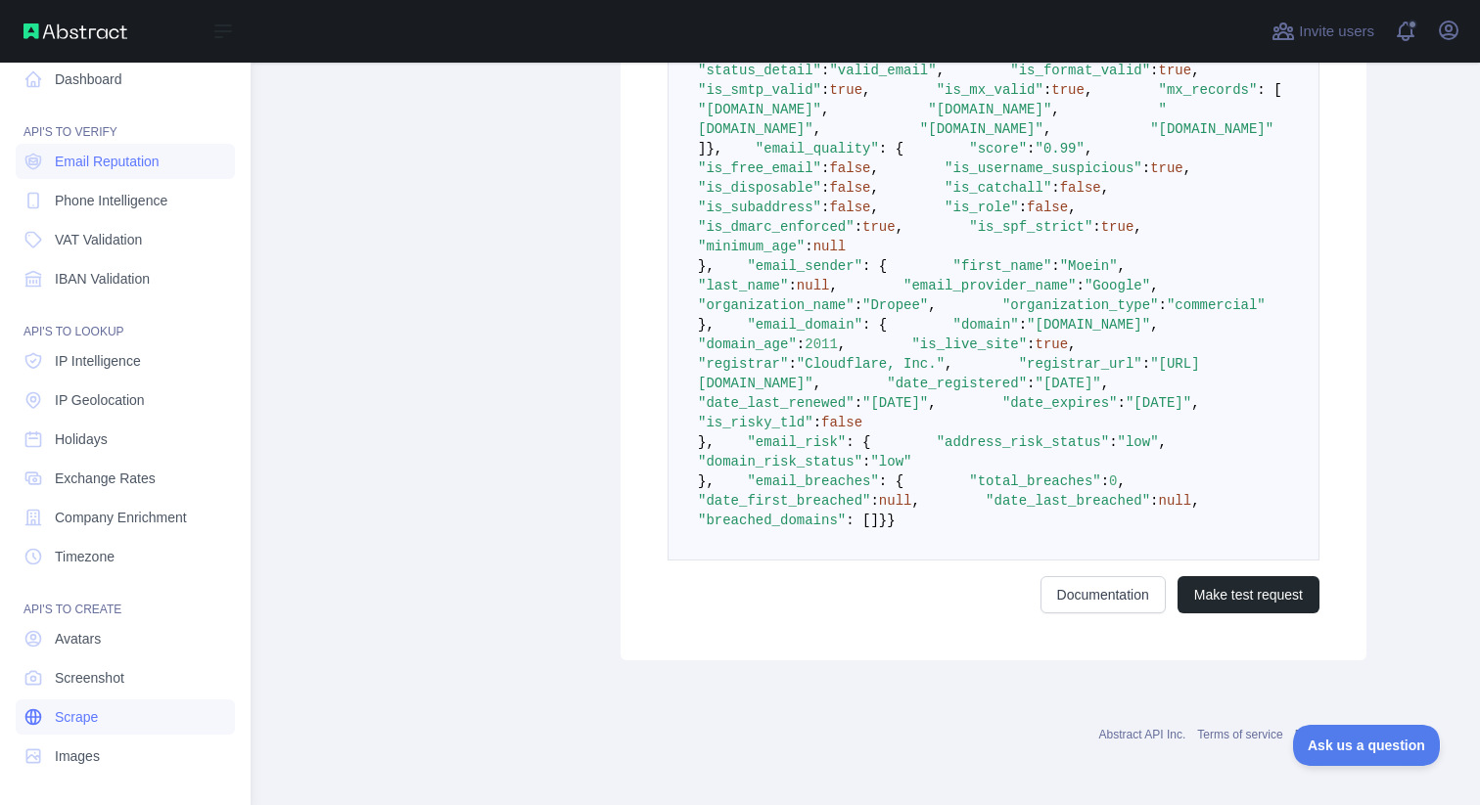
scroll to position [0, 0]
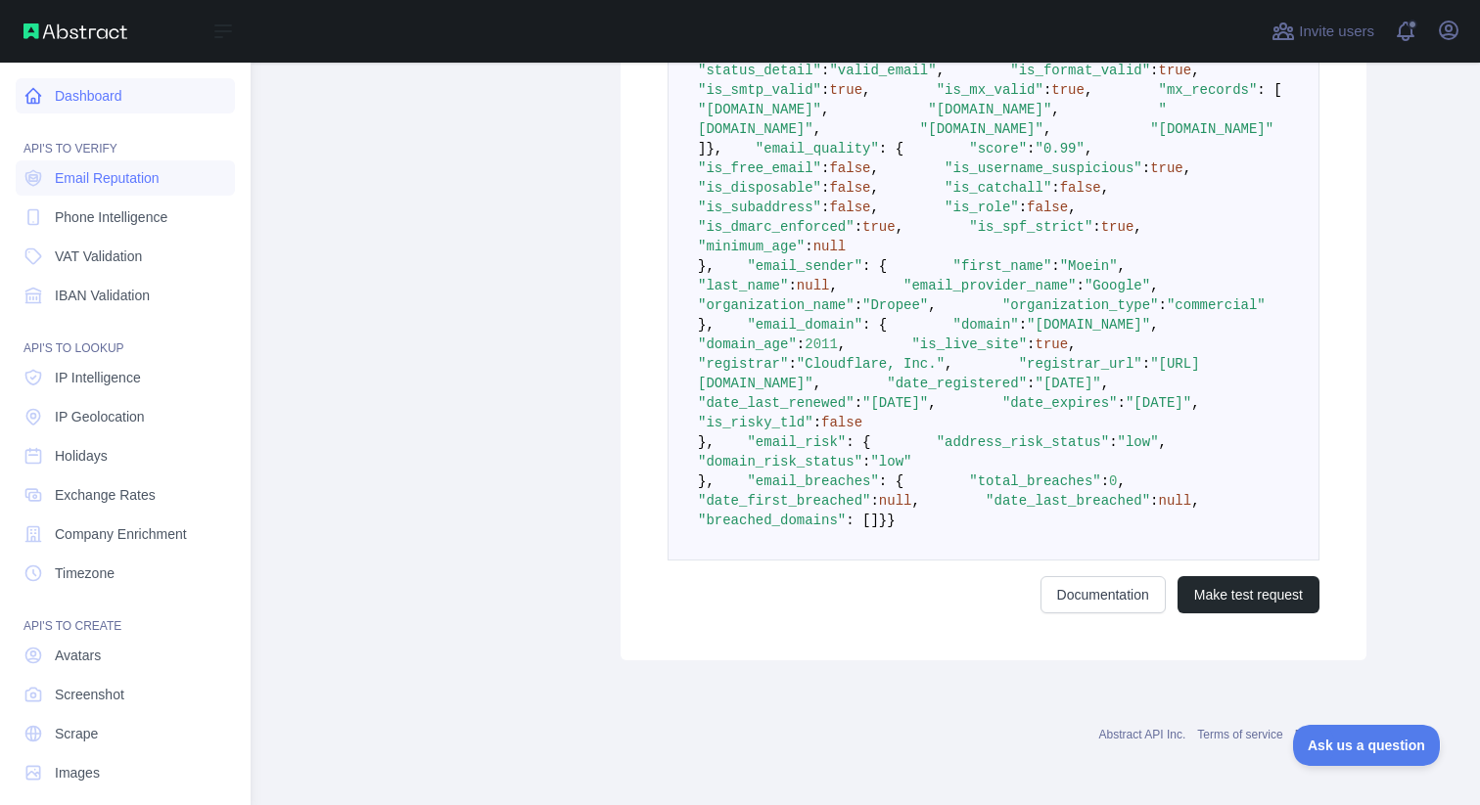
click at [84, 84] on link "Dashboard" at bounding box center [125, 95] width 219 height 35
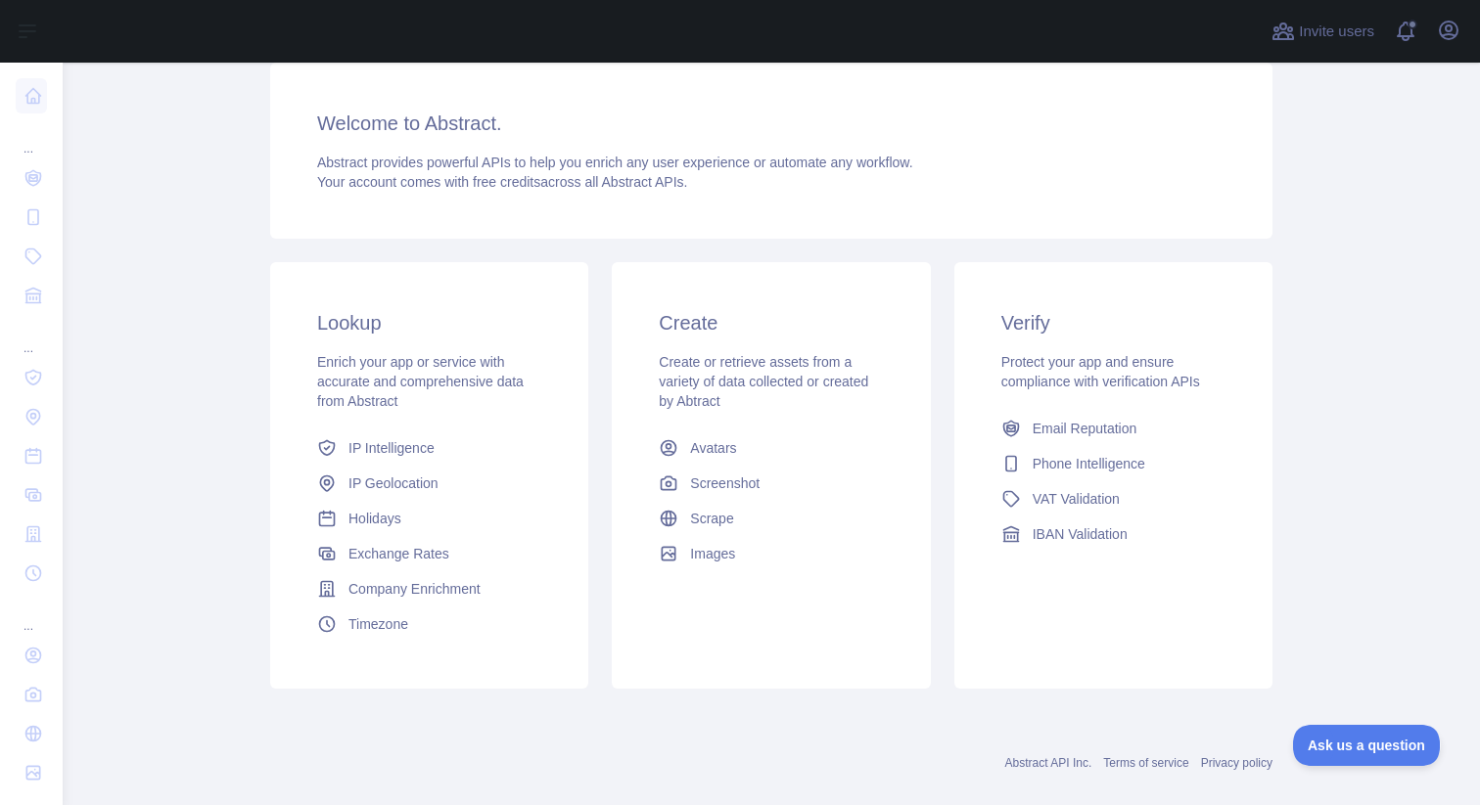
scroll to position [137, 0]
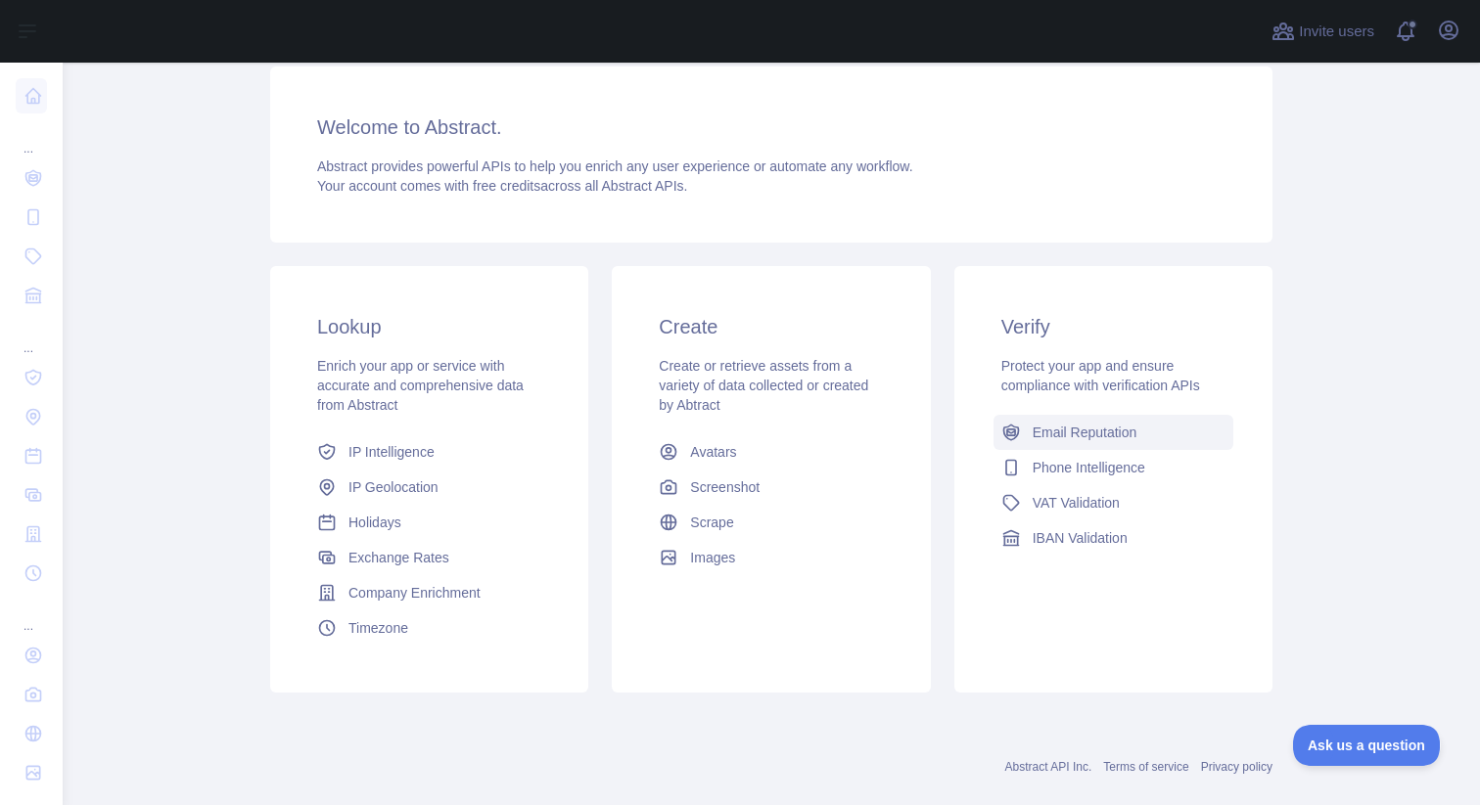
click at [1066, 439] on span "Email Reputation" at bounding box center [1085, 433] width 105 height 20
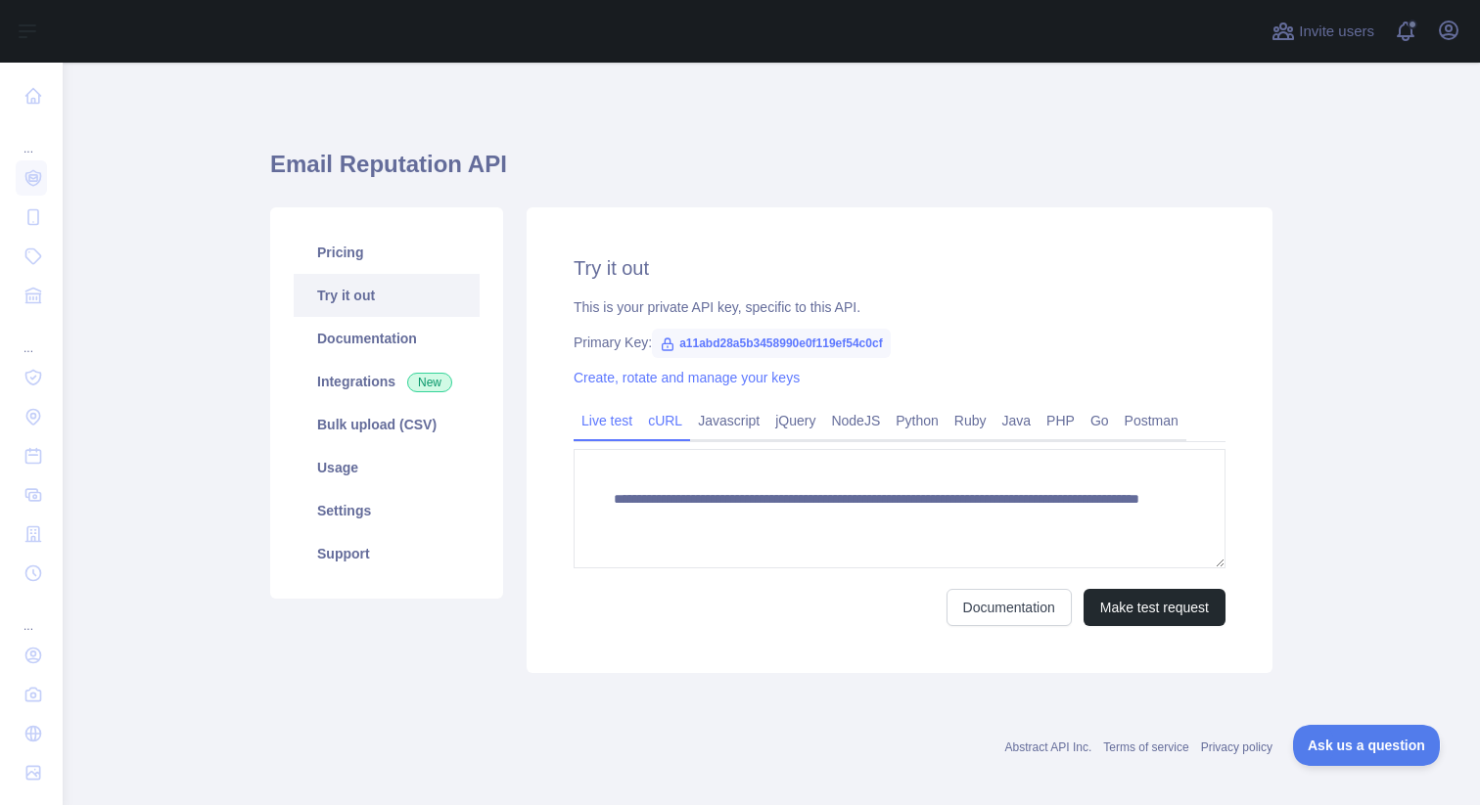
click at [666, 418] on link "cURL" at bounding box center [665, 420] width 50 height 31
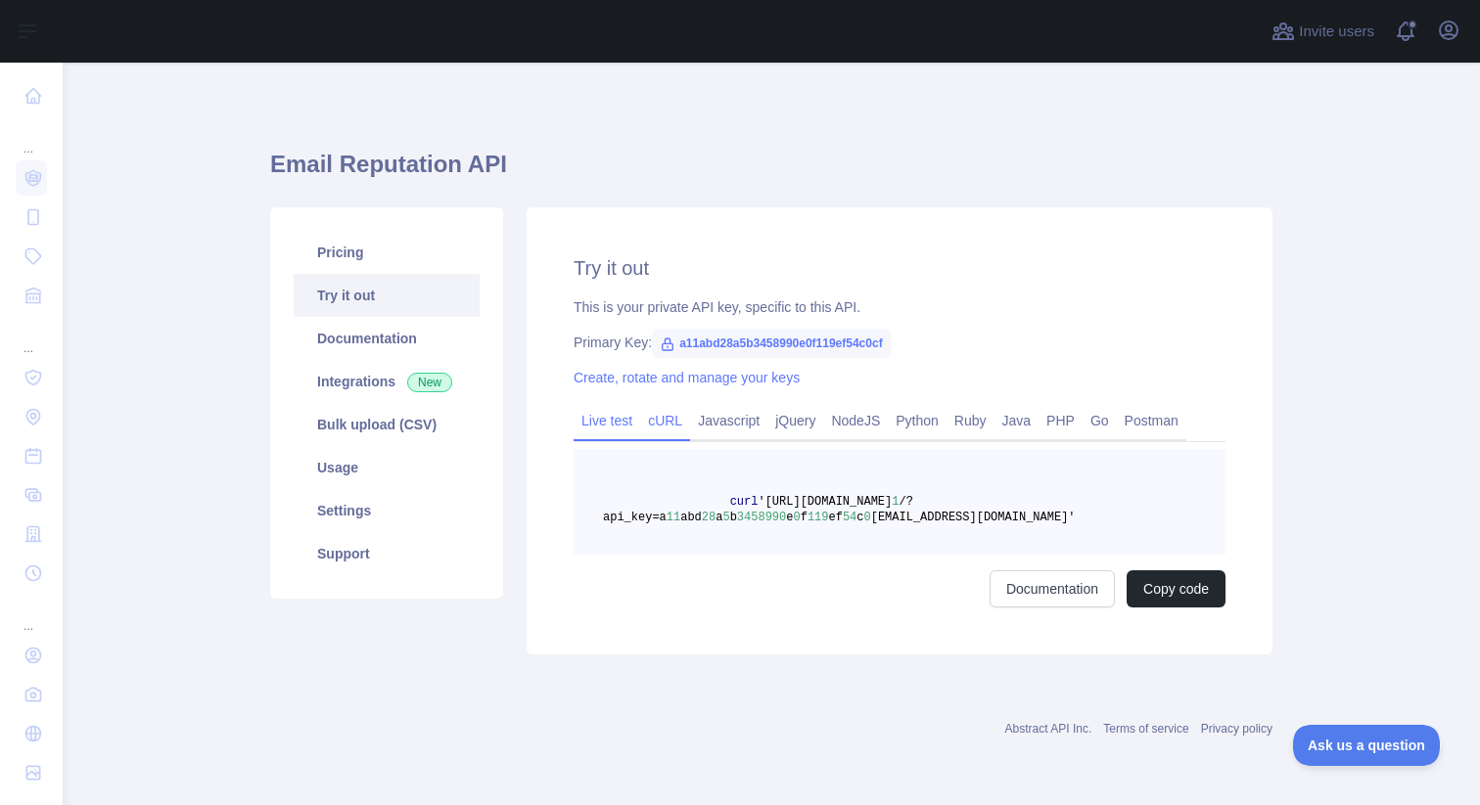
click at [621, 420] on link "Live test" at bounding box center [607, 420] width 67 height 31
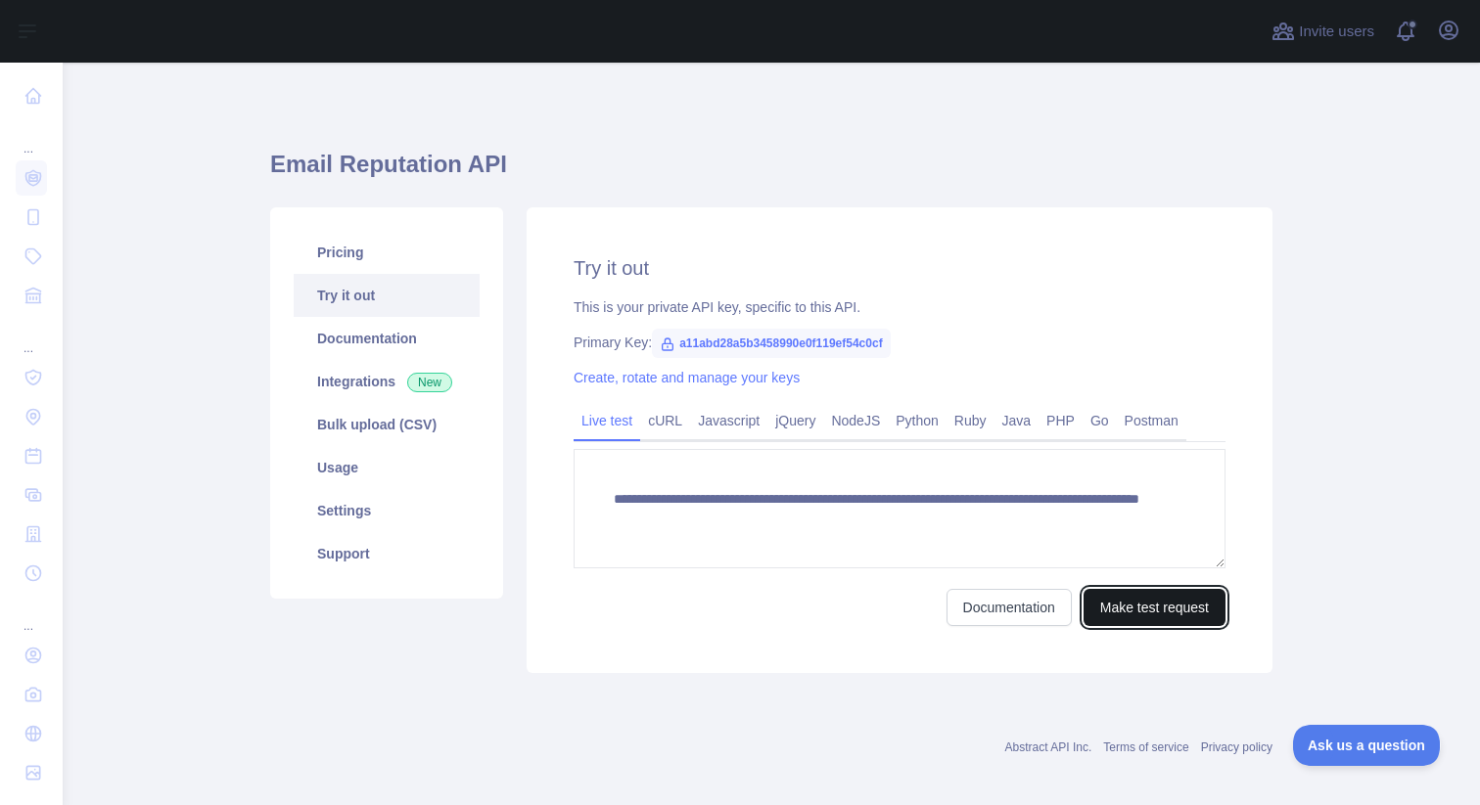
click at [1142, 605] on button "Make test request" at bounding box center [1154, 607] width 142 height 37
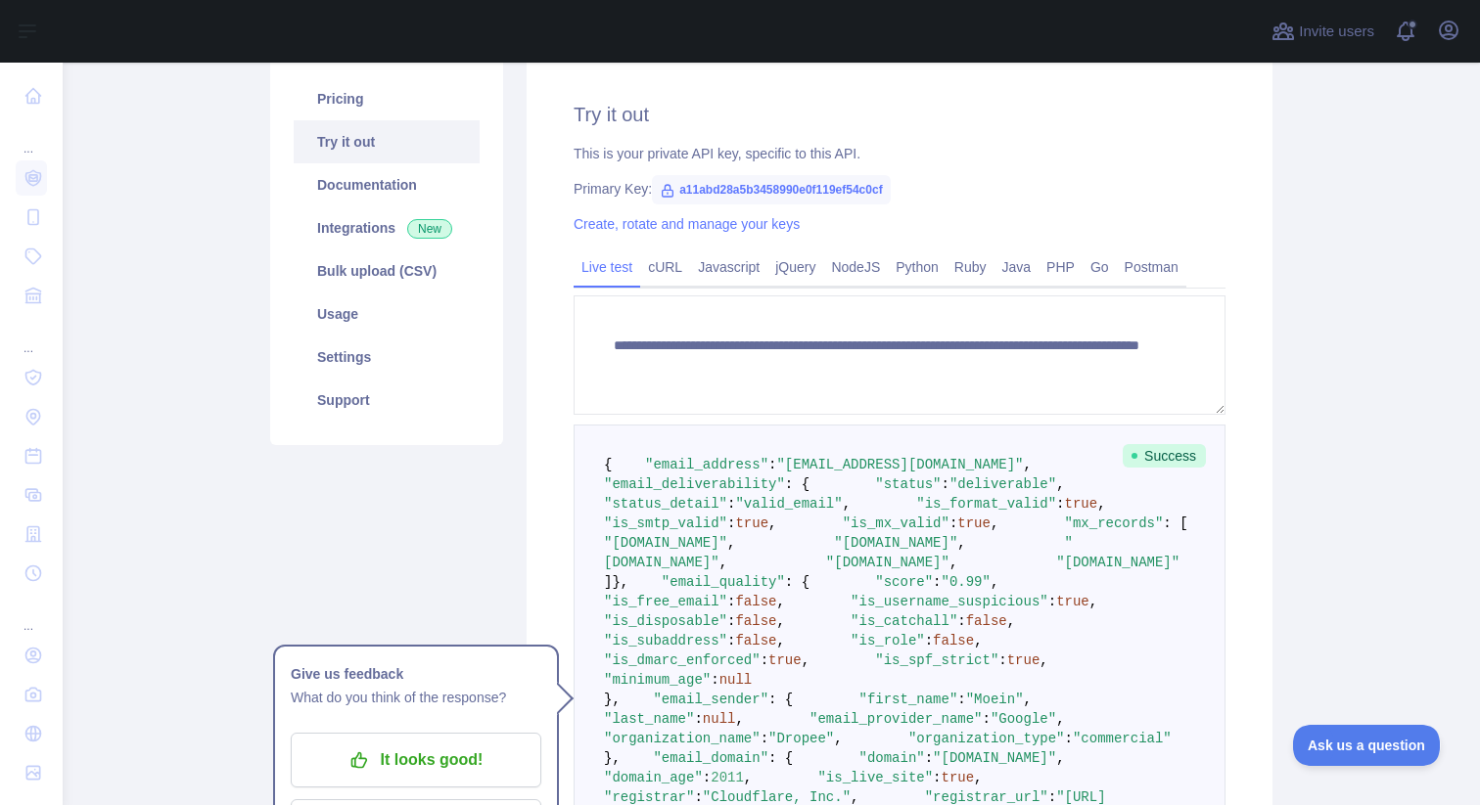
scroll to position [340, 0]
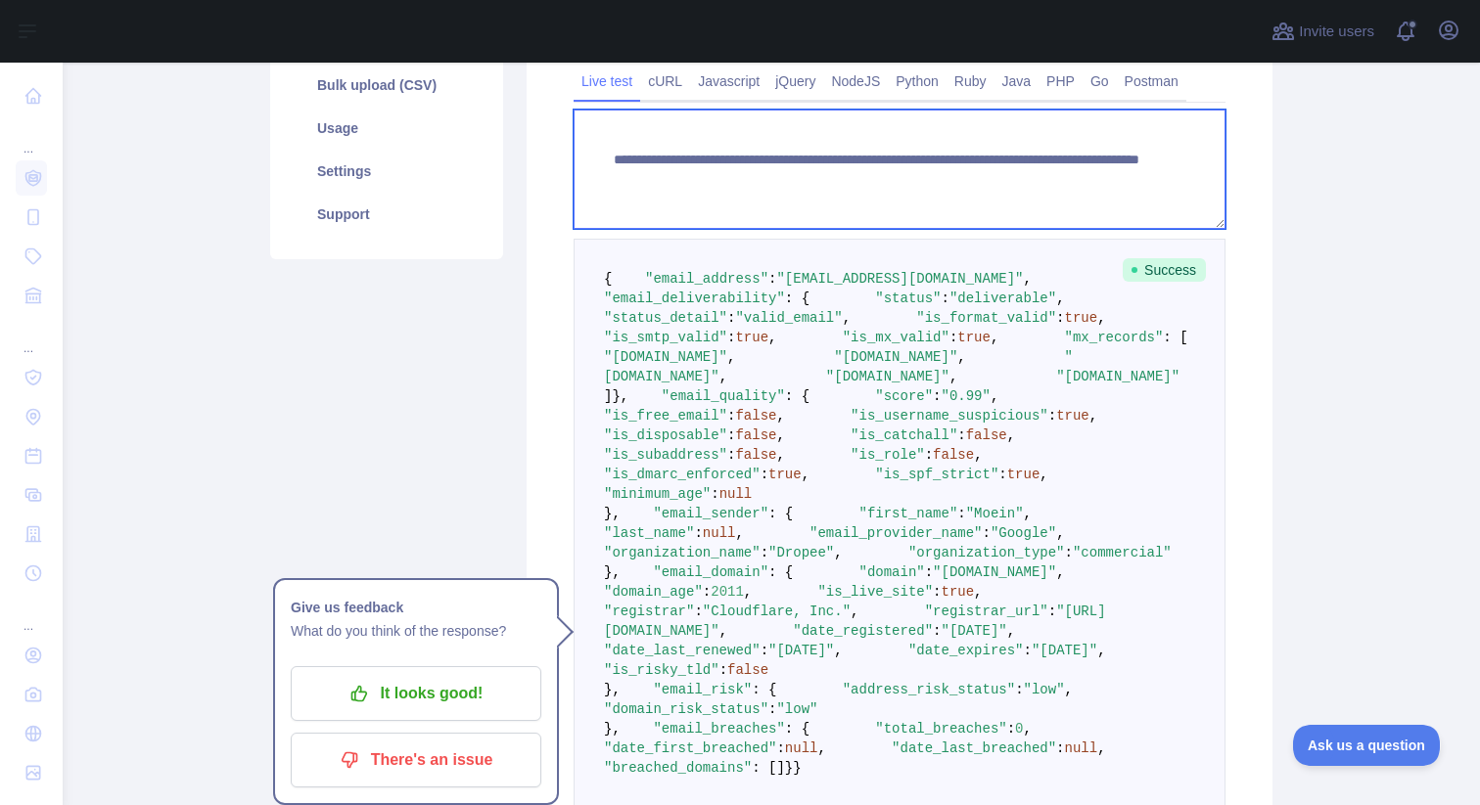
drag, startPoint x: 611, startPoint y: 158, endPoint x: 885, endPoint y: 158, distance: 274.0
click at [885, 158] on textarea "**********" at bounding box center [900, 169] width 652 height 119
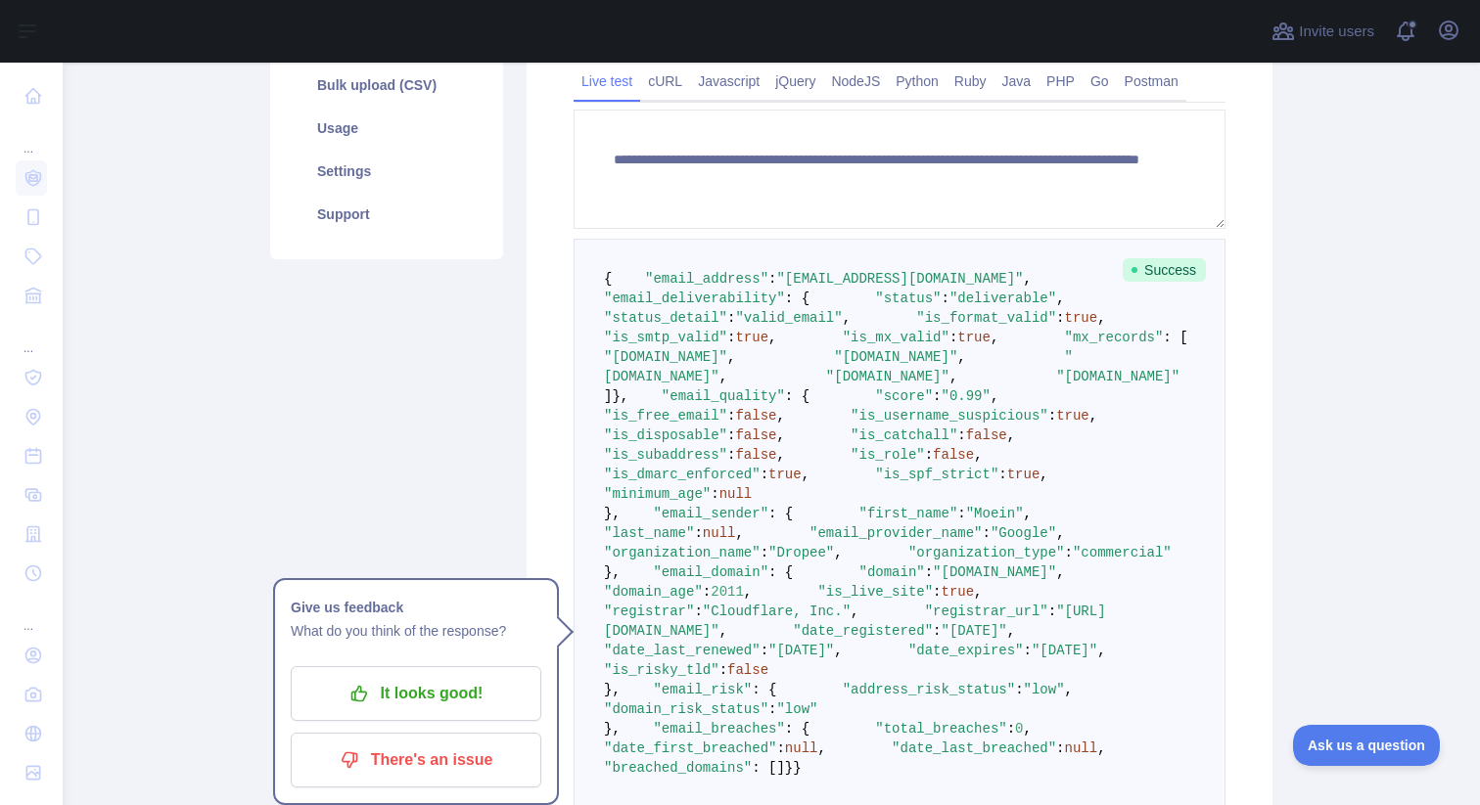
click at [756, 306] on span ""email_deliverability"" at bounding box center [694, 299] width 181 height 16
copy span "email_deliverability"
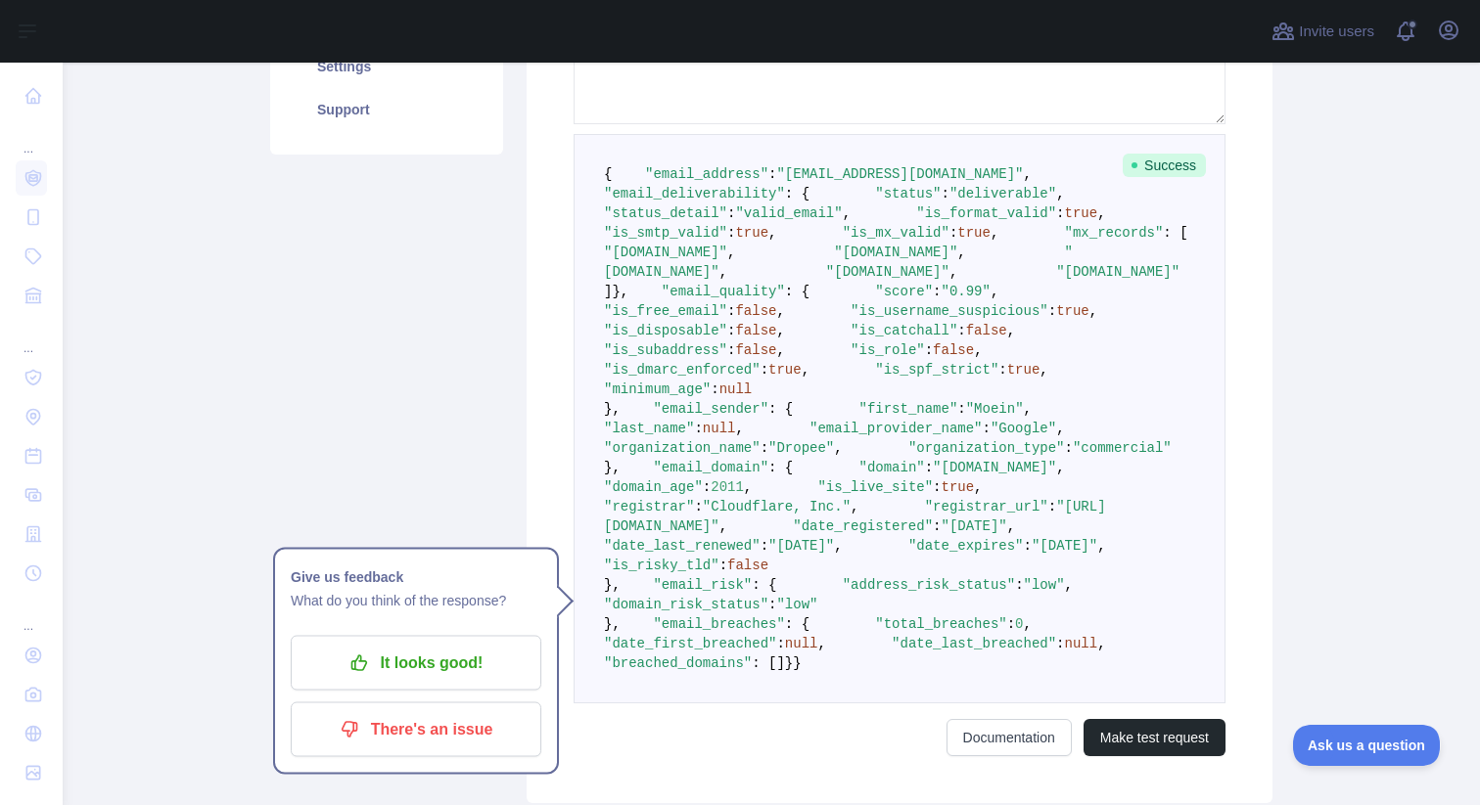
scroll to position [392, 0]
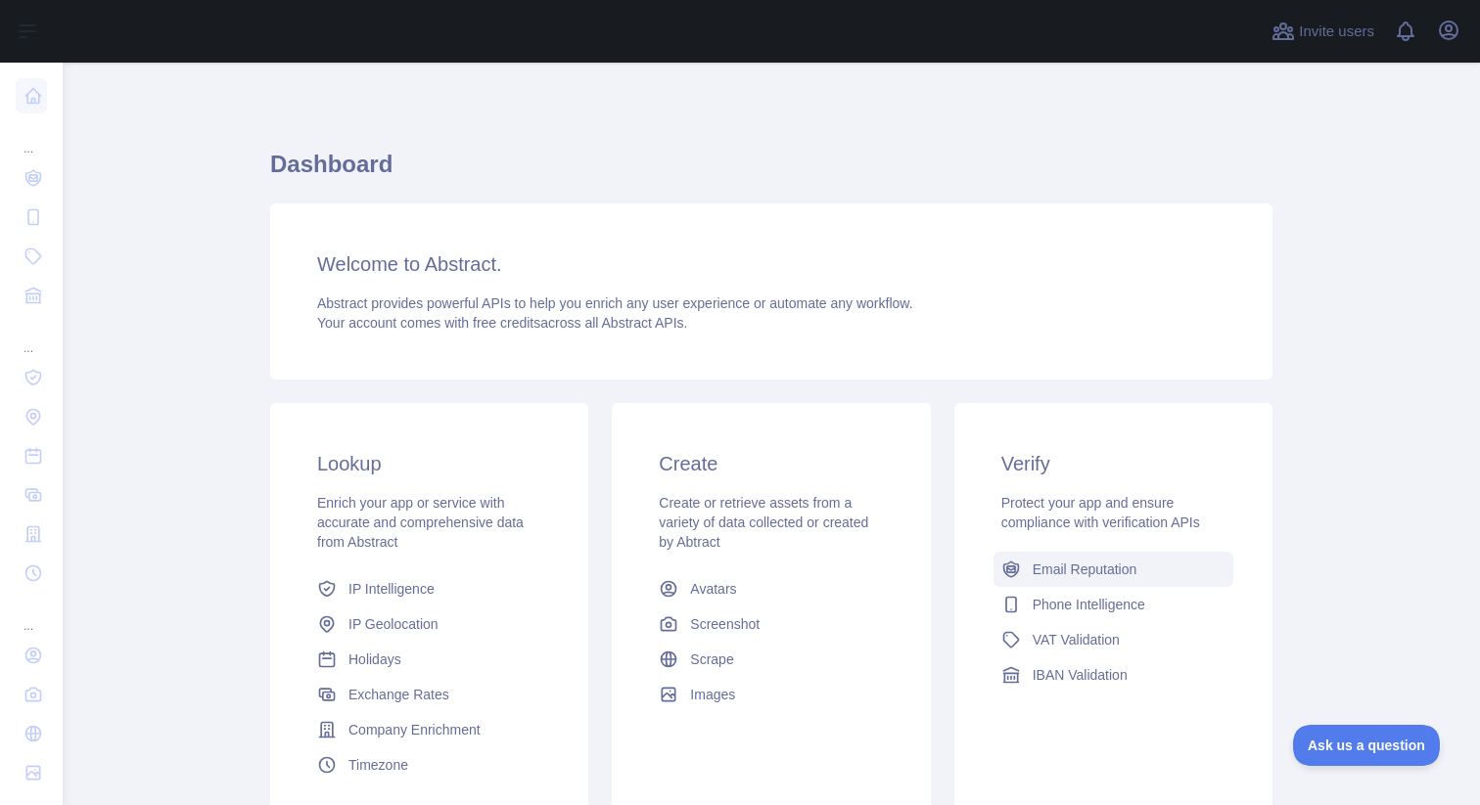
click at [1070, 578] on span "Email Reputation" at bounding box center [1085, 570] width 105 height 20
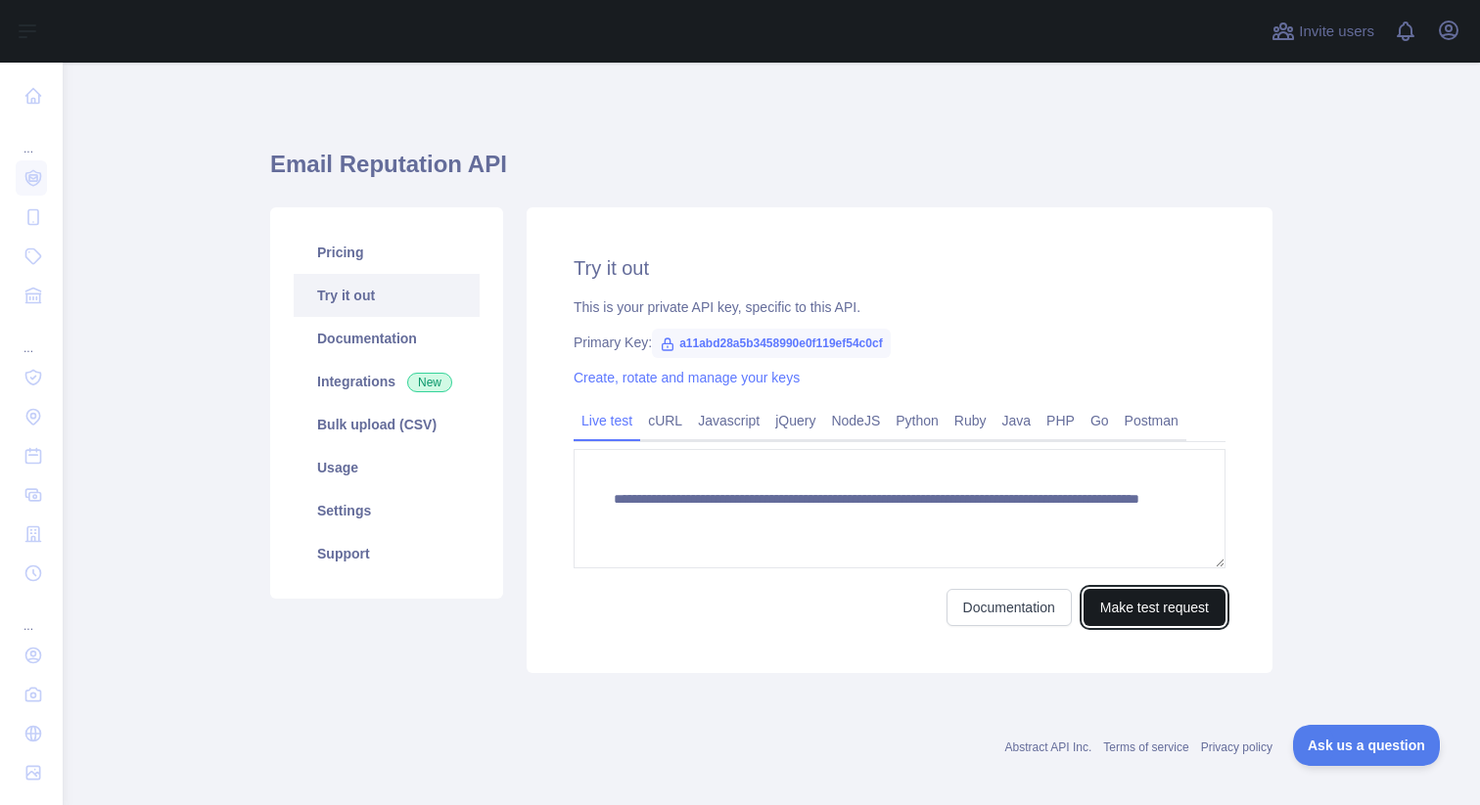
click at [1117, 606] on button "Make test request" at bounding box center [1154, 607] width 142 height 37
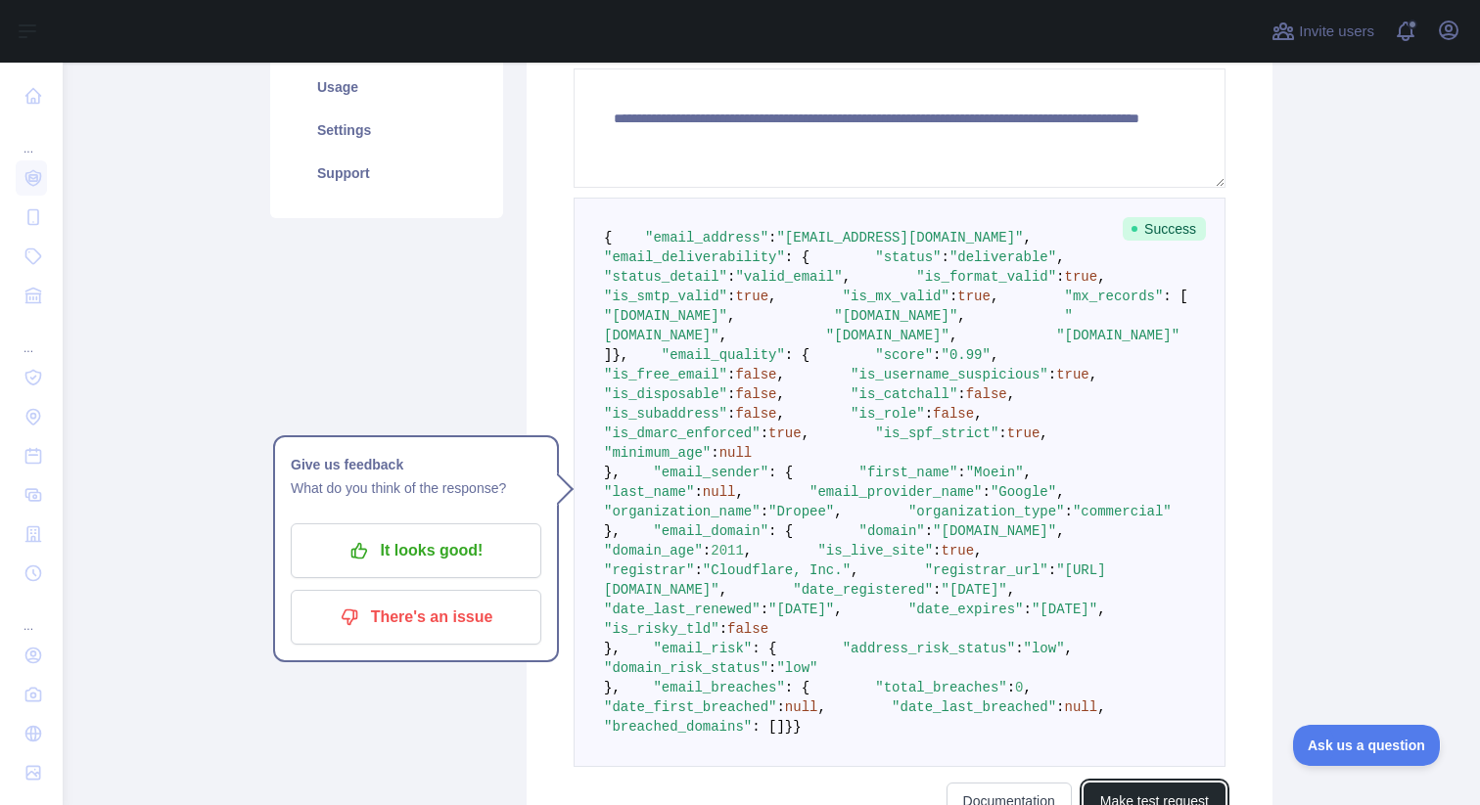
scroll to position [448, 0]
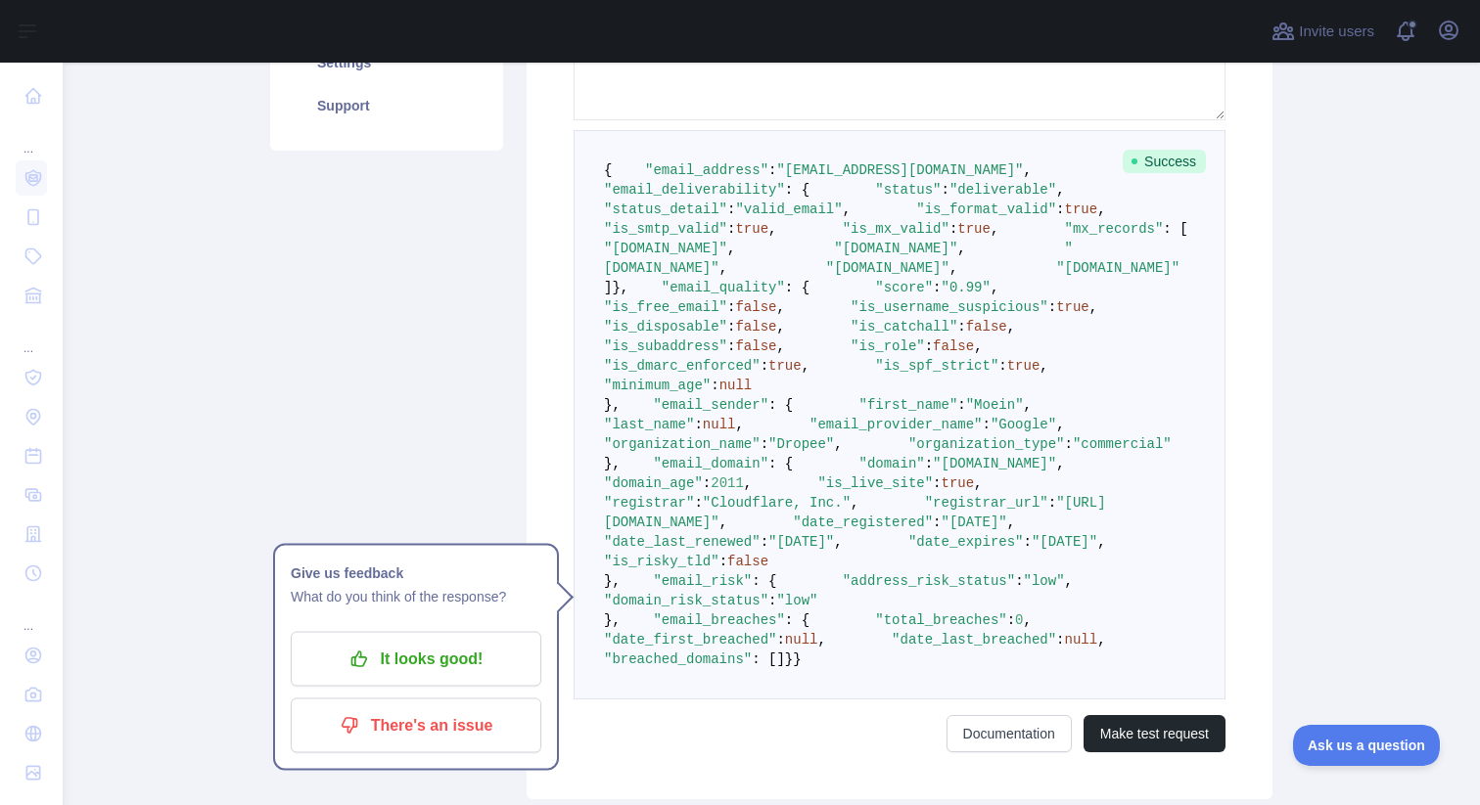
click at [728, 198] on span ""email_deliverability"" at bounding box center [694, 190] width 181 height 16
copy span "email_deliverability"
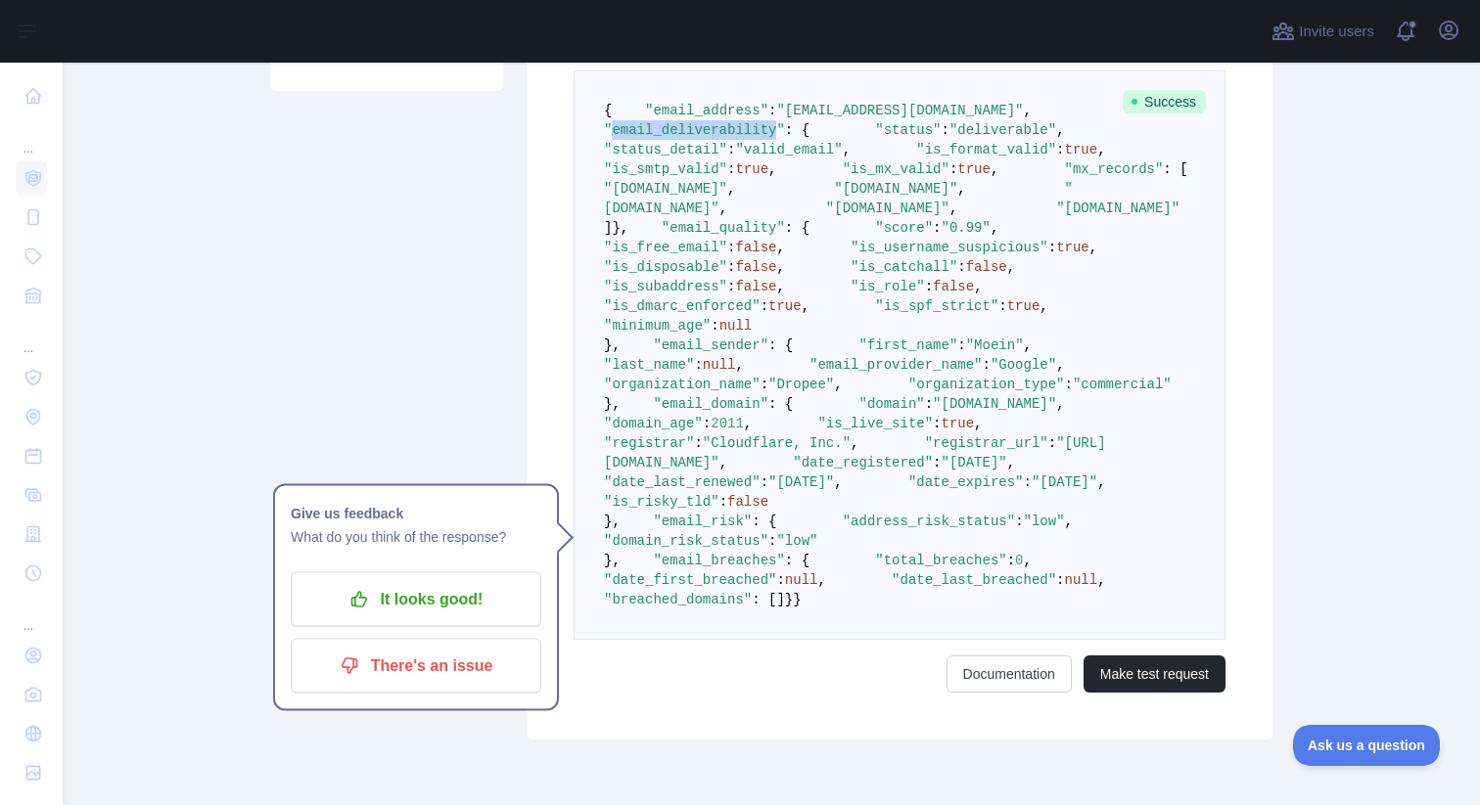
scroll to position [456, 0]
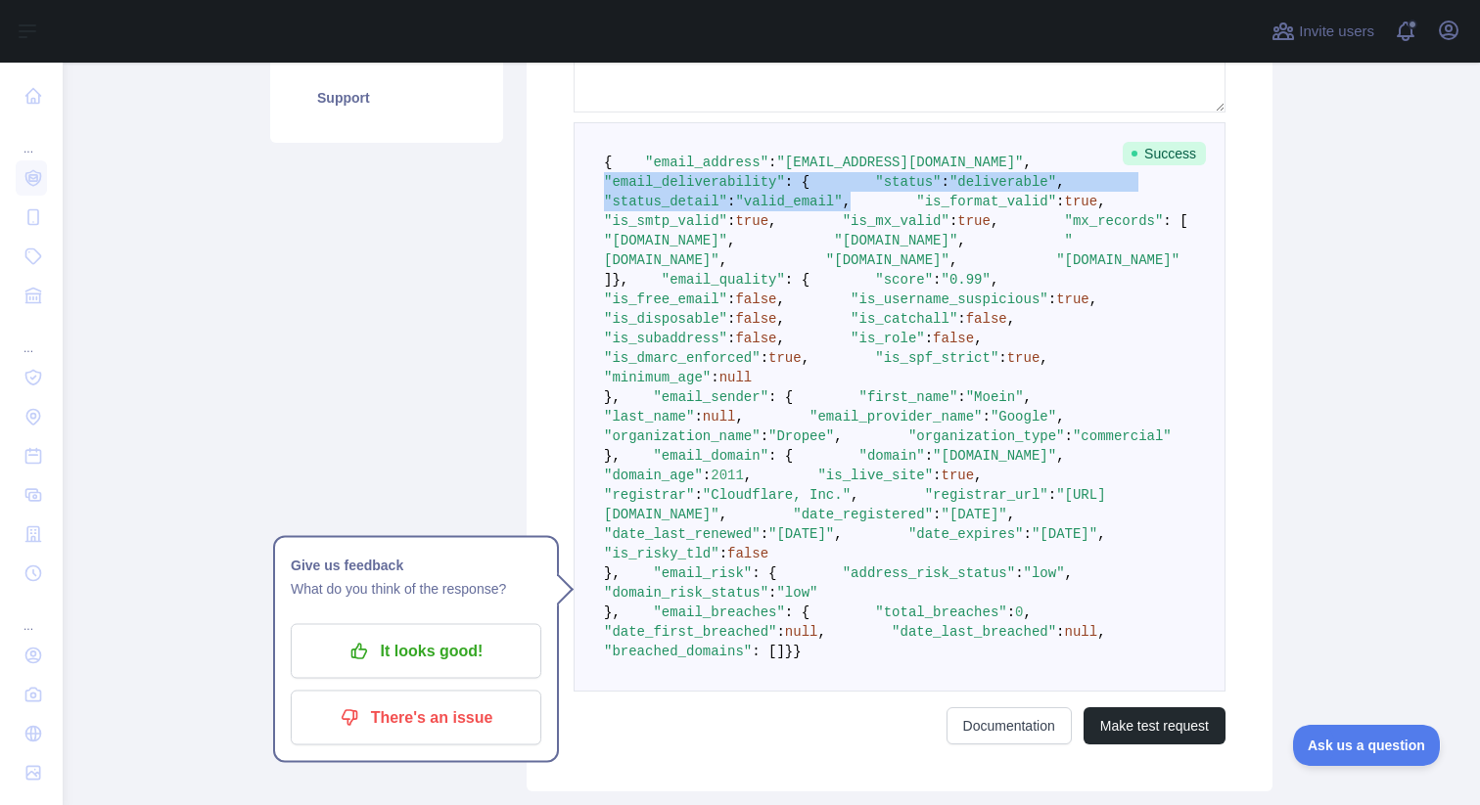
drag, startPoint x: 635, startPoint y: 198, endPoint x: 966, endPoint y: 235, distance: 332.9
click at [966, 235] on pre "{ "email_address" : "moein@tropee.com" , "email_deliverability" : { "status" : …" at bounding box center [900, 407] width 652 height 570
copy code ""email_deliverability" : { "status" : "deliverable" , "status_detail" : "valid_…"
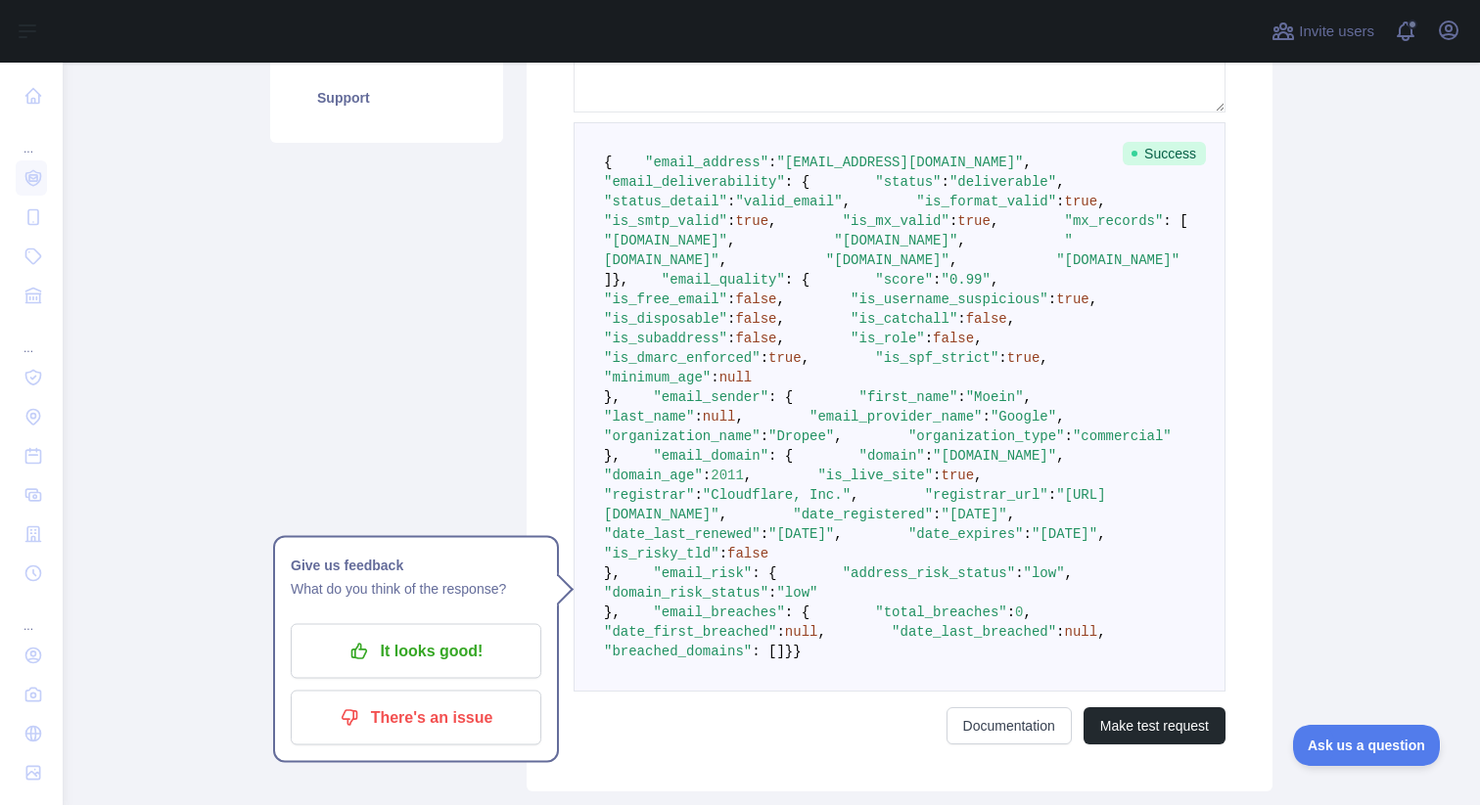
click at [1065, 209] on span "true" at bounding box center [1081, 202] width 33 height 16
click at [727, 209] on span ""status_detail"" at bounding box center [665, 202] width 123 height 16
click at [854, 250] on pre "{ "email_address" : "moein@tropee.com" , "email_deliverability" : { "status" : …" at bounding box center [900, 407] width 652 height 570
click at [842, 209] on span ""valid_email"" at bounding box center [788, 202] width 107 height 16
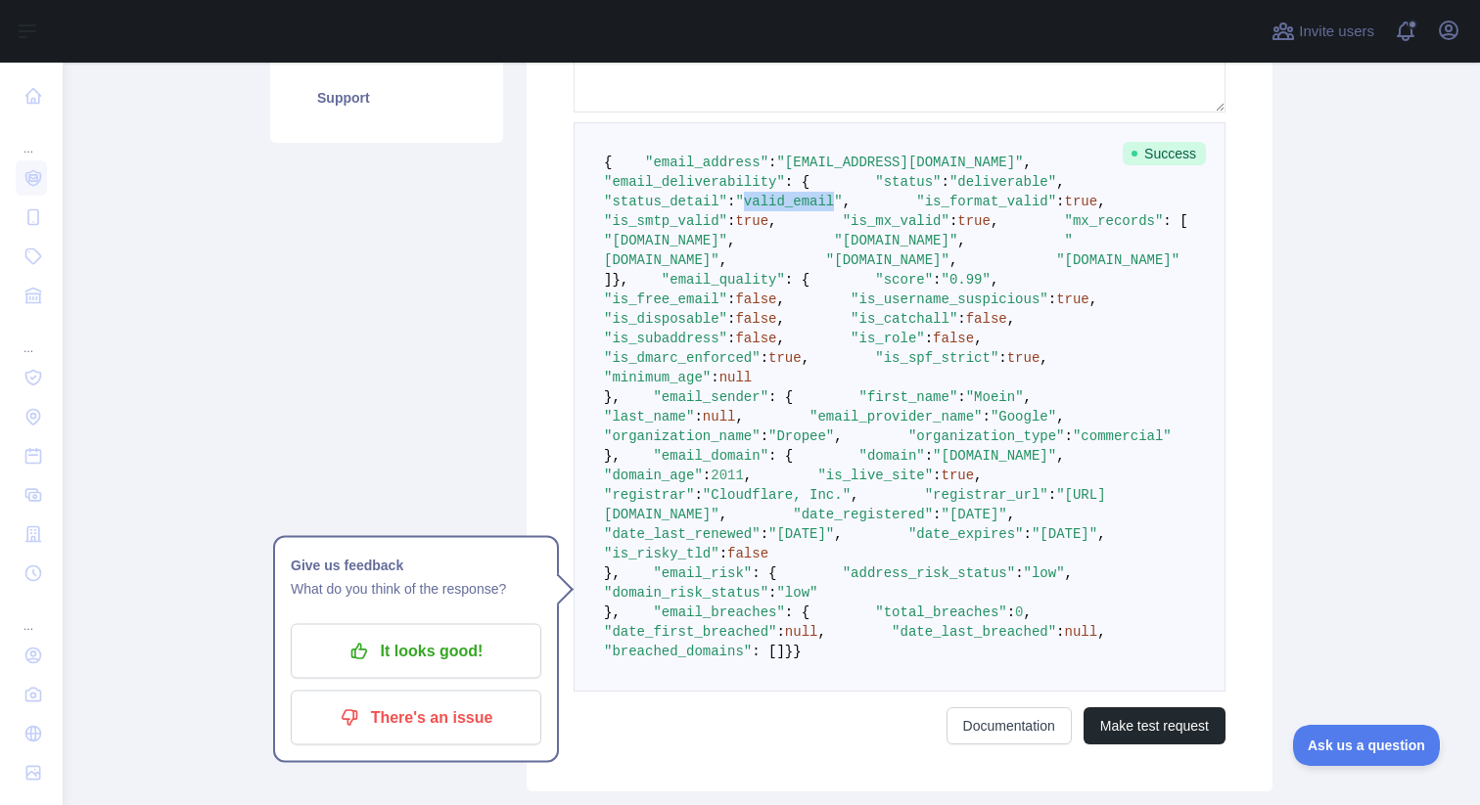
click at [842, 209] on span ""valid_email"" at bounding box center [788, 202] width 107 height 16
click at [949, 190] on span ""deliverable"" at bounding box center [1002, 182] width 107 height 16
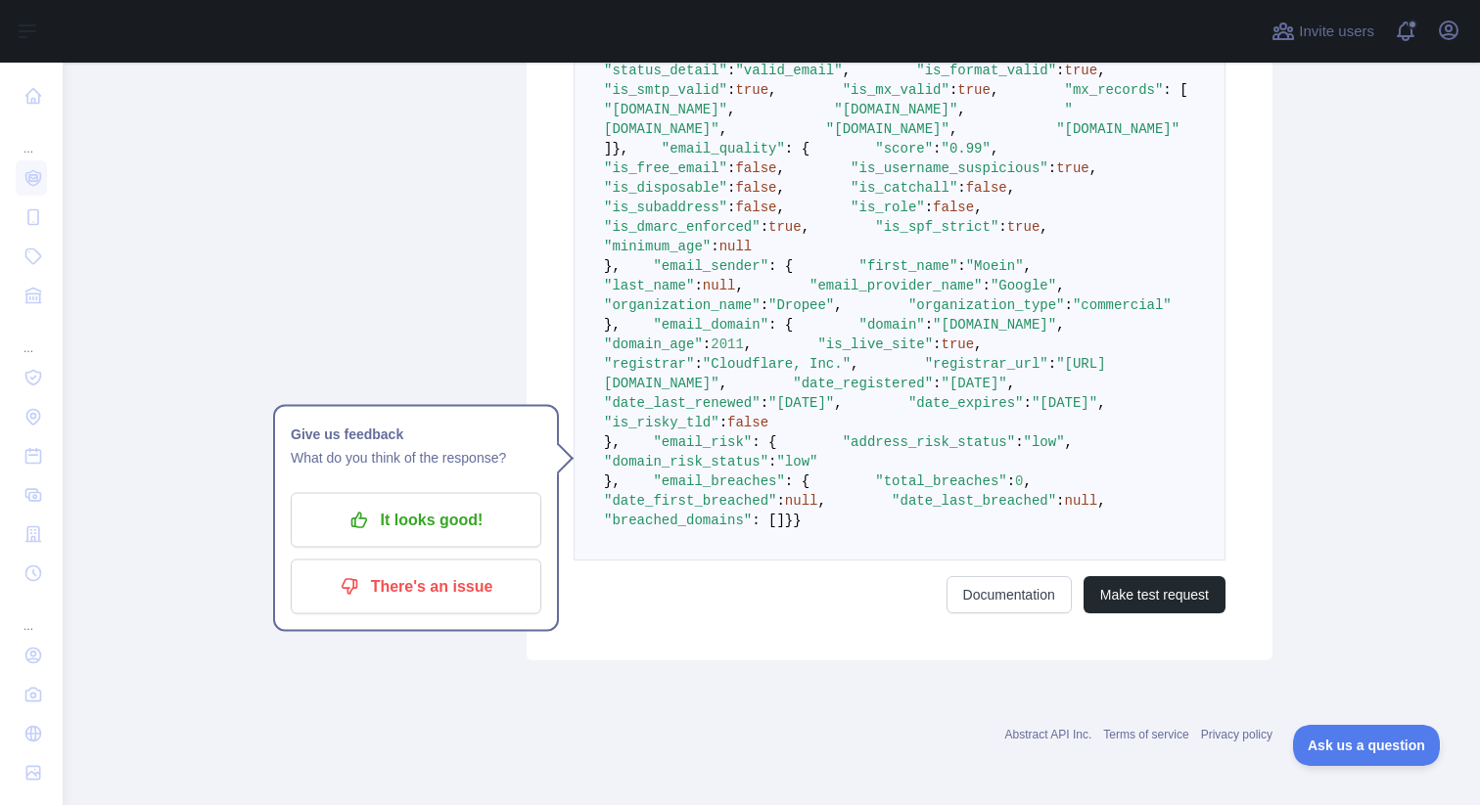
scroll to position [616, 0]
click at [699, 157] on span ""email_quality"" at bounding box center [723, 149] width 123 height 16
copy span "email_quality"
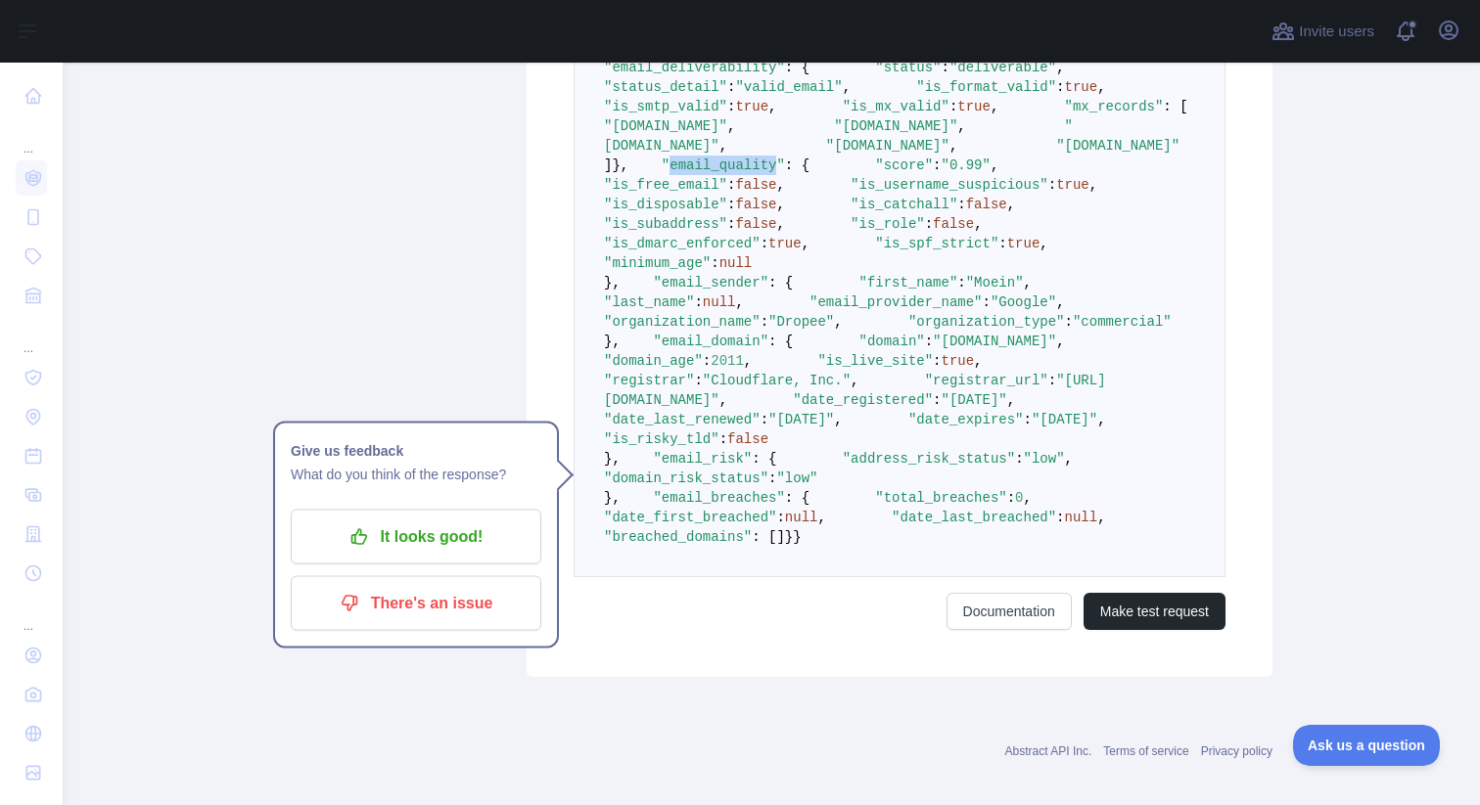
copy span "email_quality"
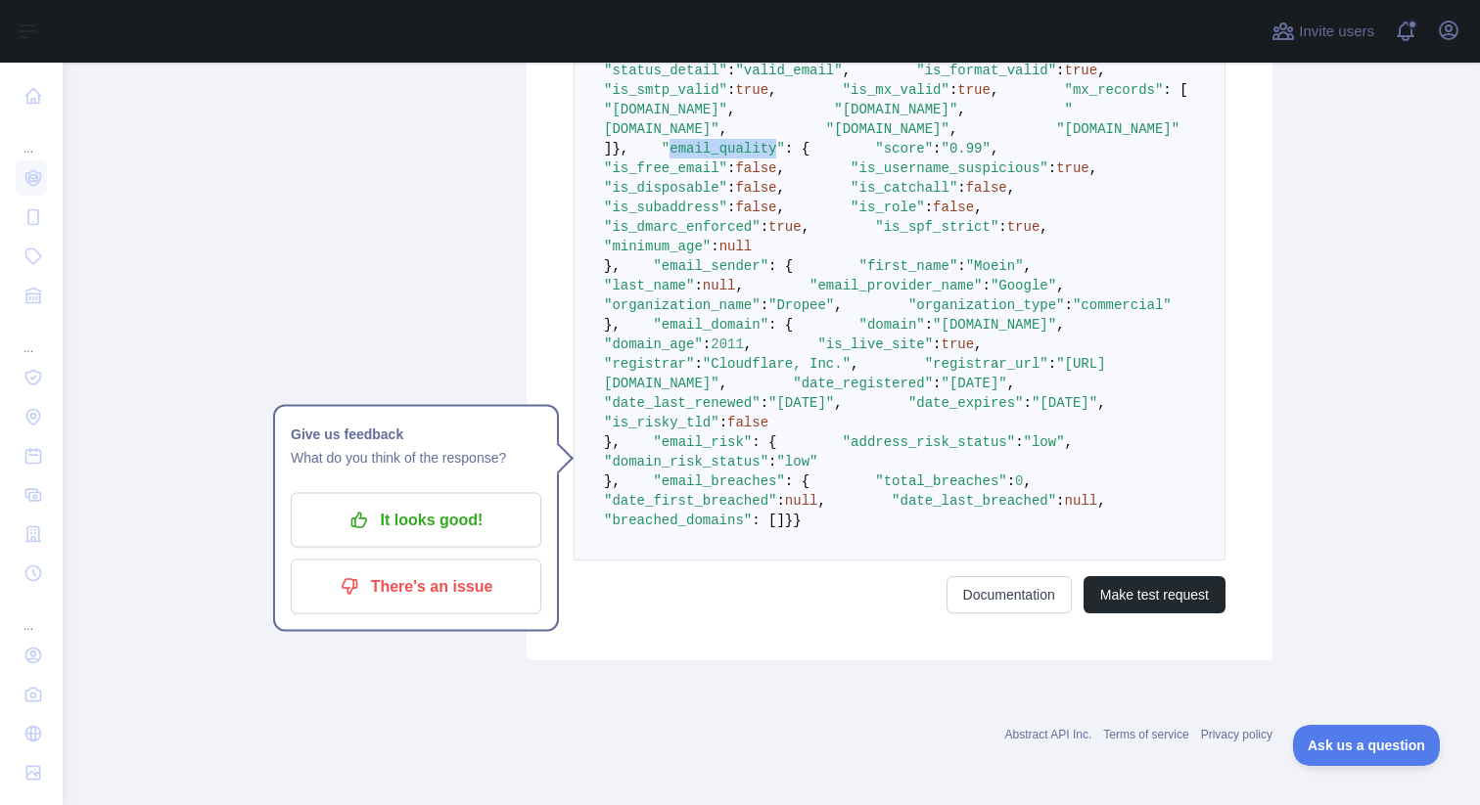
scroll to position [684, 0]
copy span "email_quality"
click at [804, 188] on pre "{ "email_address" : "moein@tropee.com" , "email_deliverability" : { "status" : …" at bounding box center [900, 276] width 652 height 570
drag, startPoint x: 827, startPoint y: 177, endPoint x: 775, endPoint y: 145, distance: 61.1
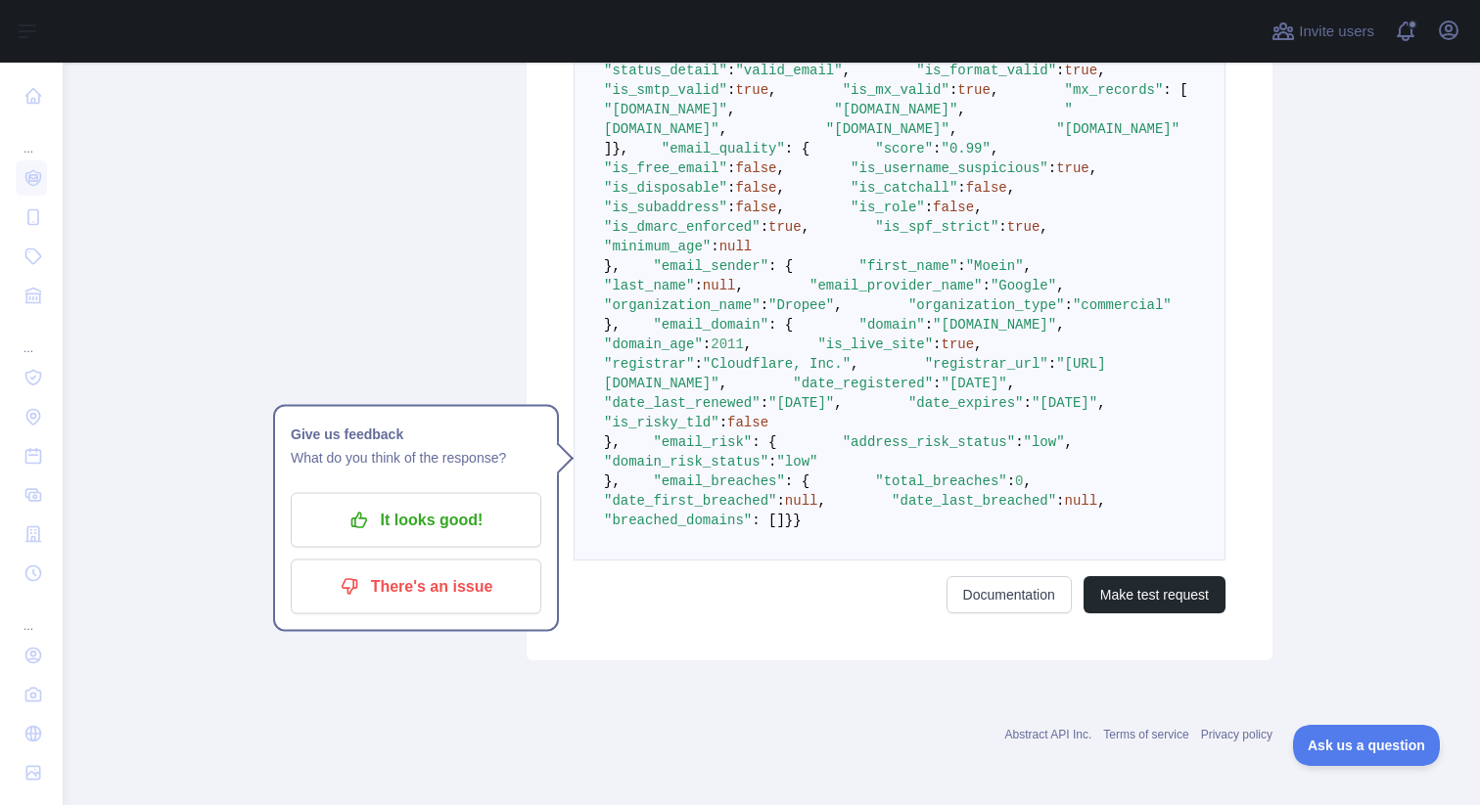
click at [775, 145] on pre "{ "email_address" : "moein@tropee.com" , "email_deliverability" : { "status" : …" at bounding box center [900, 276] width 652 height 570
copy code ""email_quality" : { "score" : "0.99" ,"
click at [785, 215] on span at bounding box center [818, 208] width 66 height 16
click at [172, 220] on main "**********" at bounding box center [771, 434] width 1417 height 743
click at [482, 504] on p "It looks good!" at bounding box center [415, 520] width 221 height 33
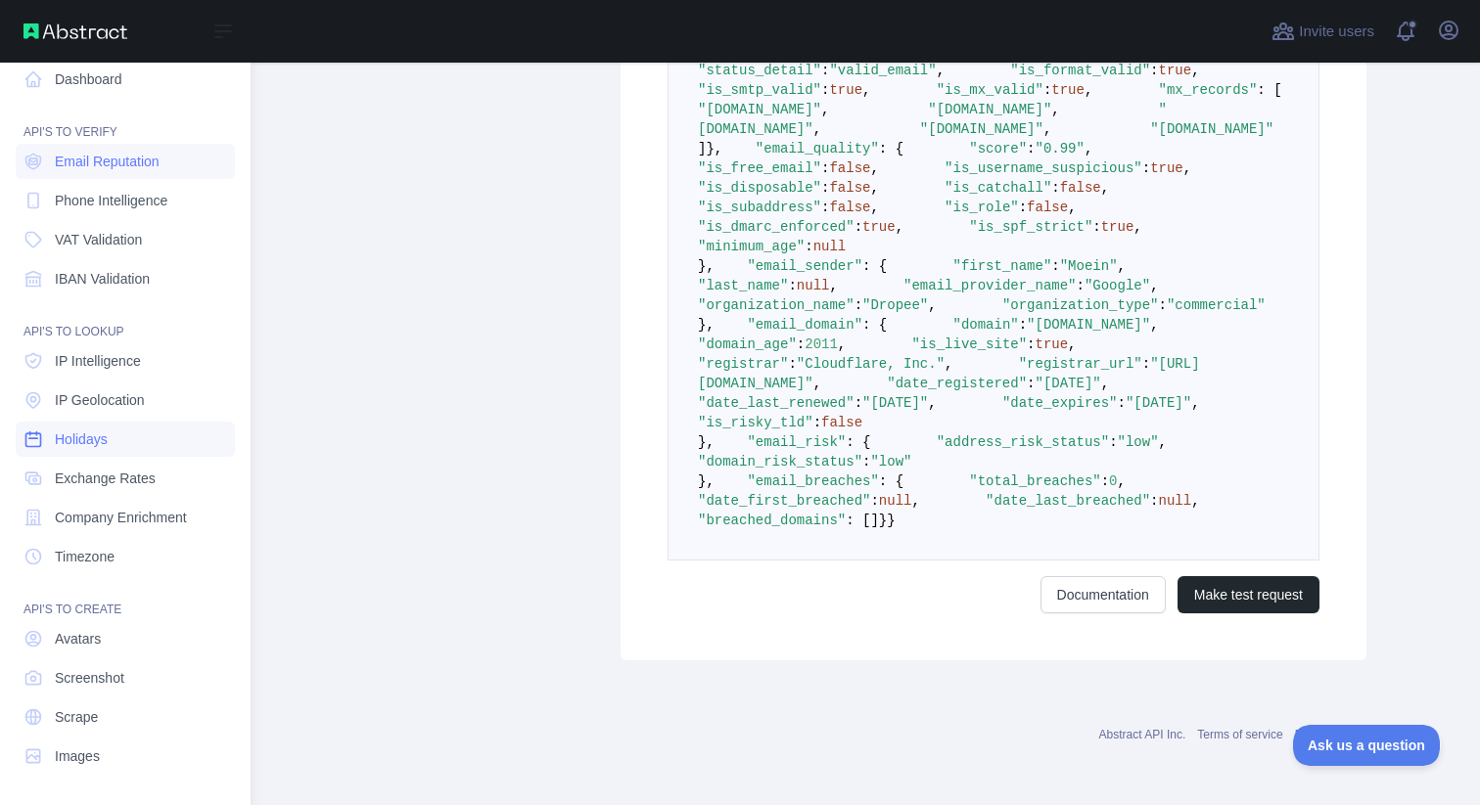
scroll to position [0, 0]
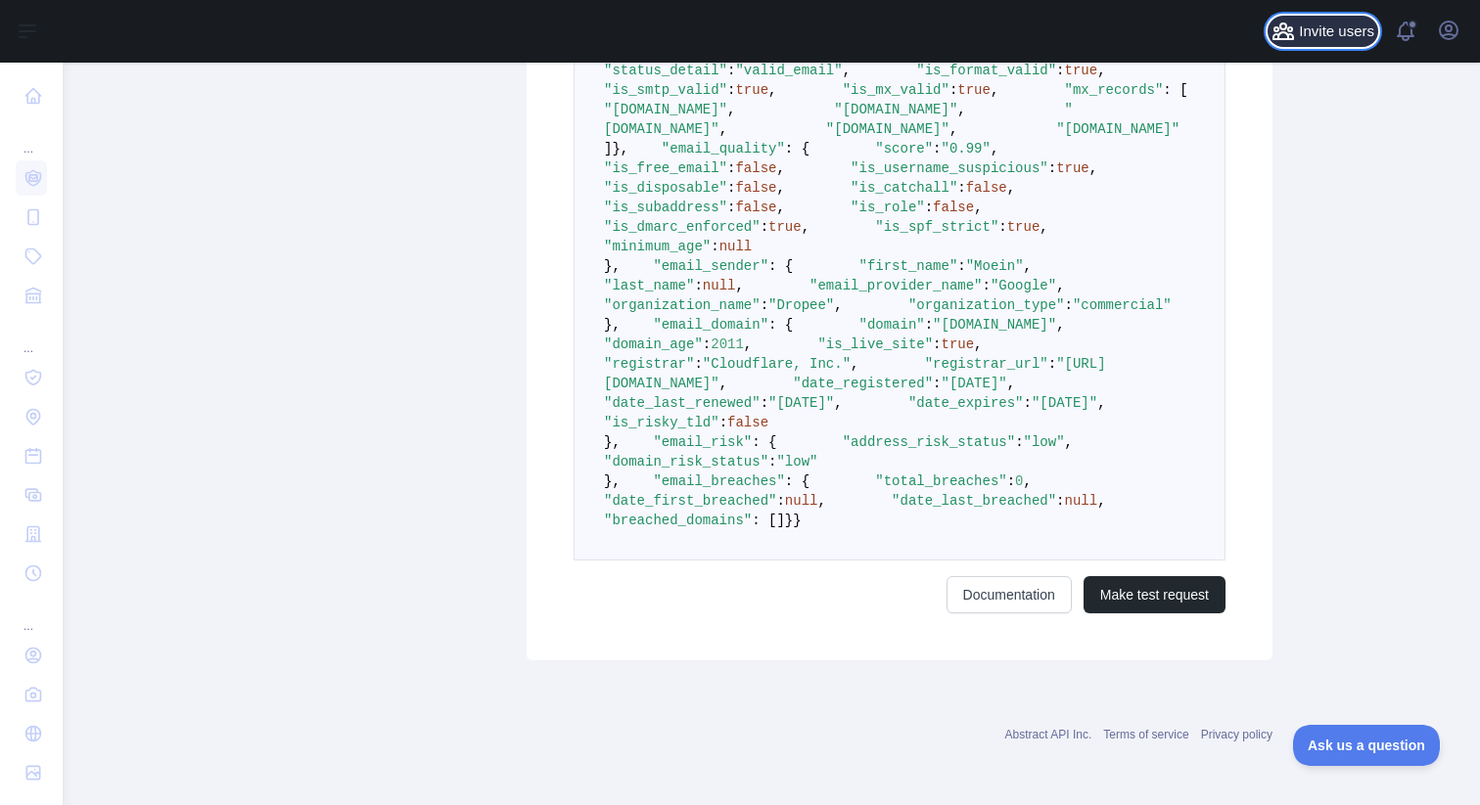
click at [1340, 26] on span "Invite users" at bounding box center [1336, 32] width 75 height 23
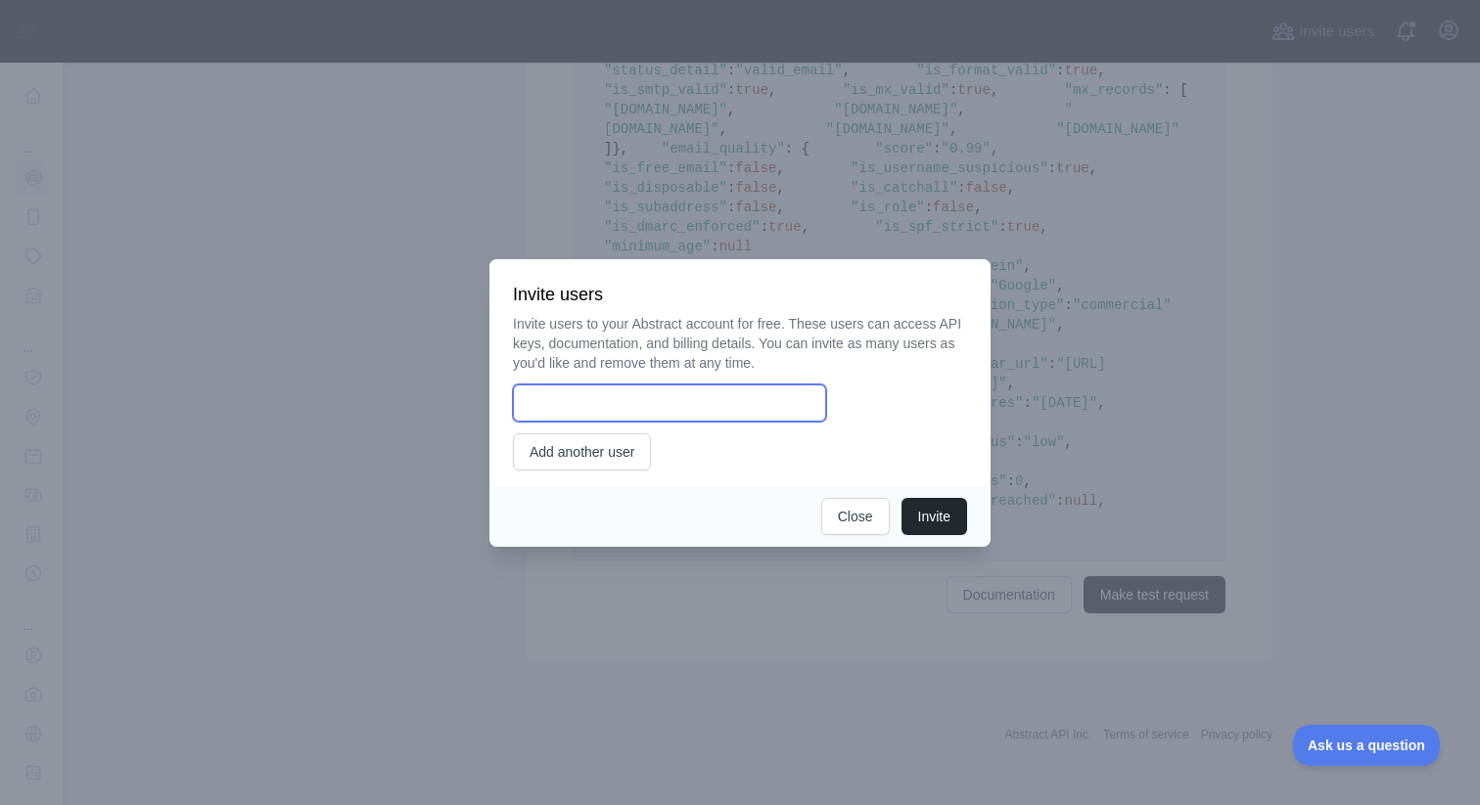
click at [687, 406] on input "email" at bounding box center [669, 403] width 313 height 37
type input "**********"
click at [948, 525] on button "Invite" at bounding box center [934, 516] width 66 height 37
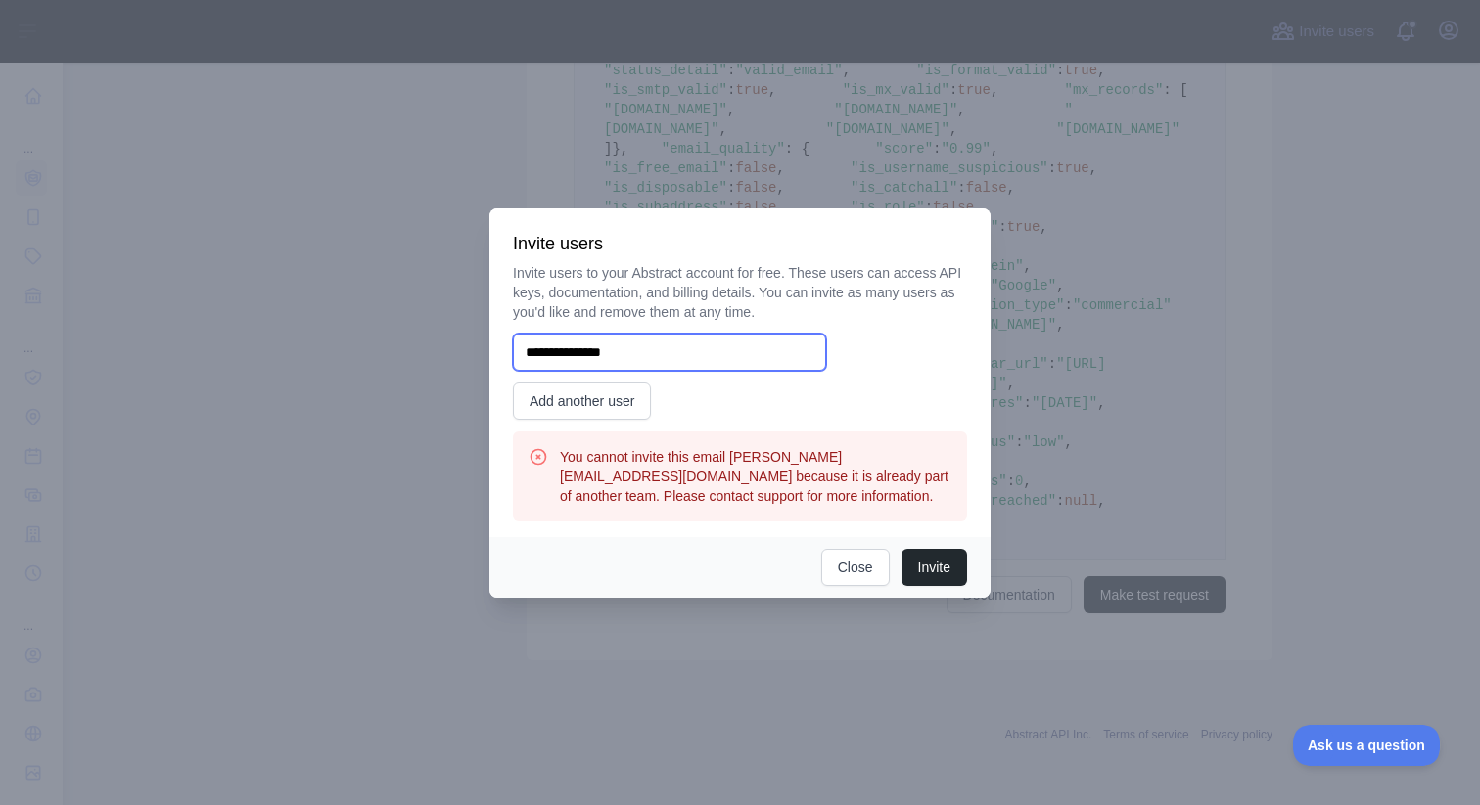
click at [554, 357] on input "**********" at bounding box center [669, 352] width 313 height 37
type input "**********"
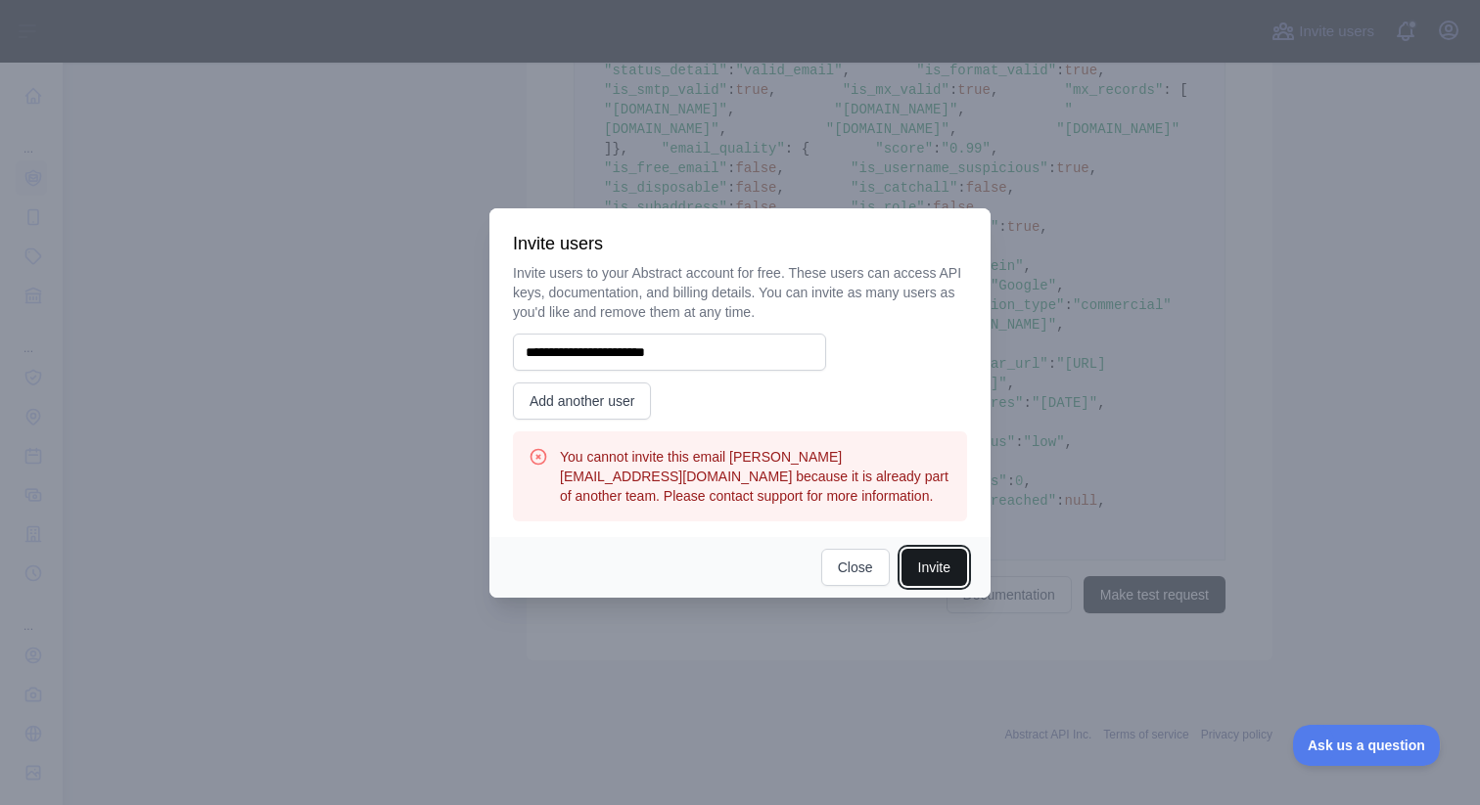
click at [939, 564] on button "Invite" at bounding box center [934, 567] width 66 height 37
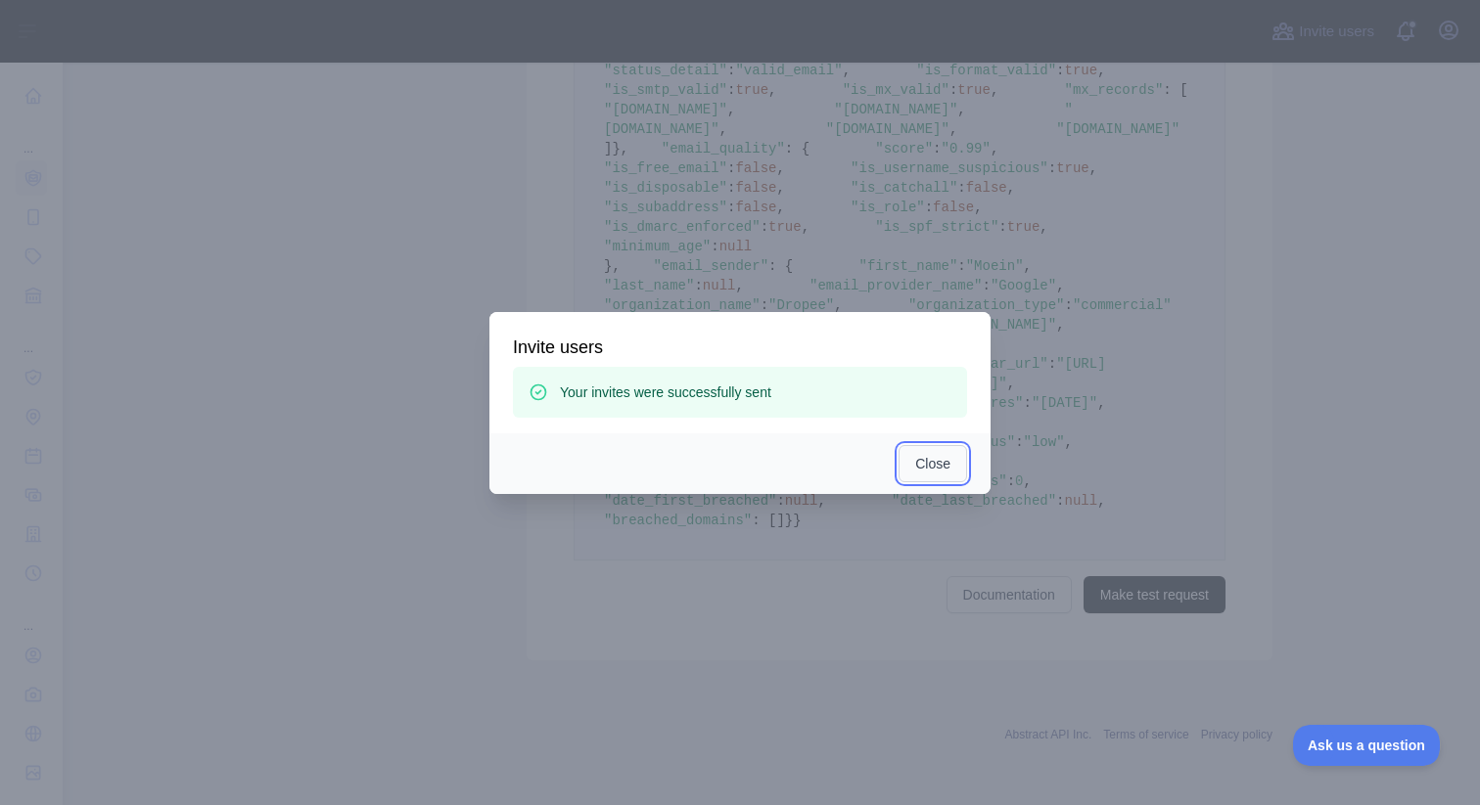
click at [960, 469] on button "Close" at bounding box center [932, 463] width 69 height 37
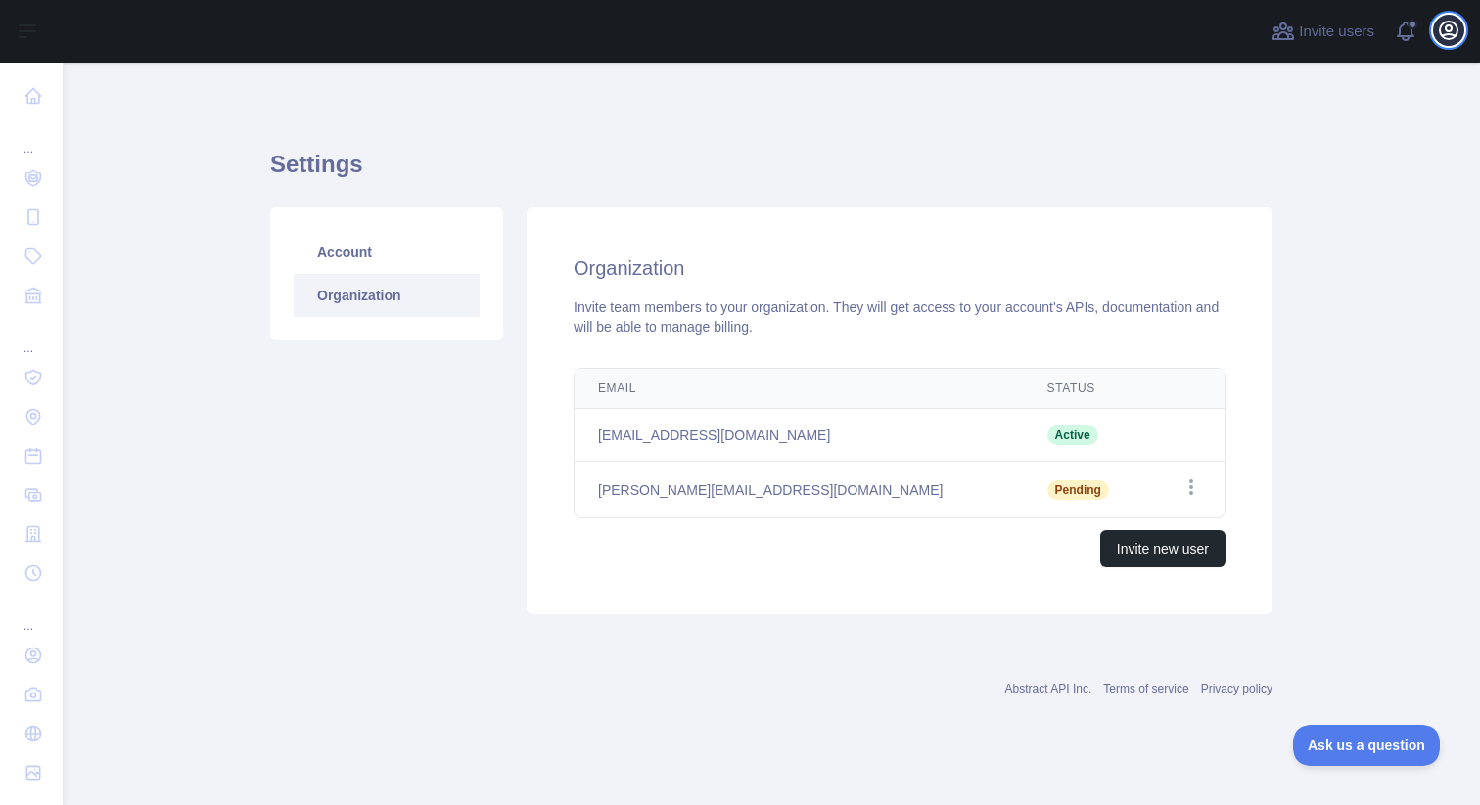
click at [1445, 23] on icon "button" at bounding box center [1449, 31] width 18 height 18
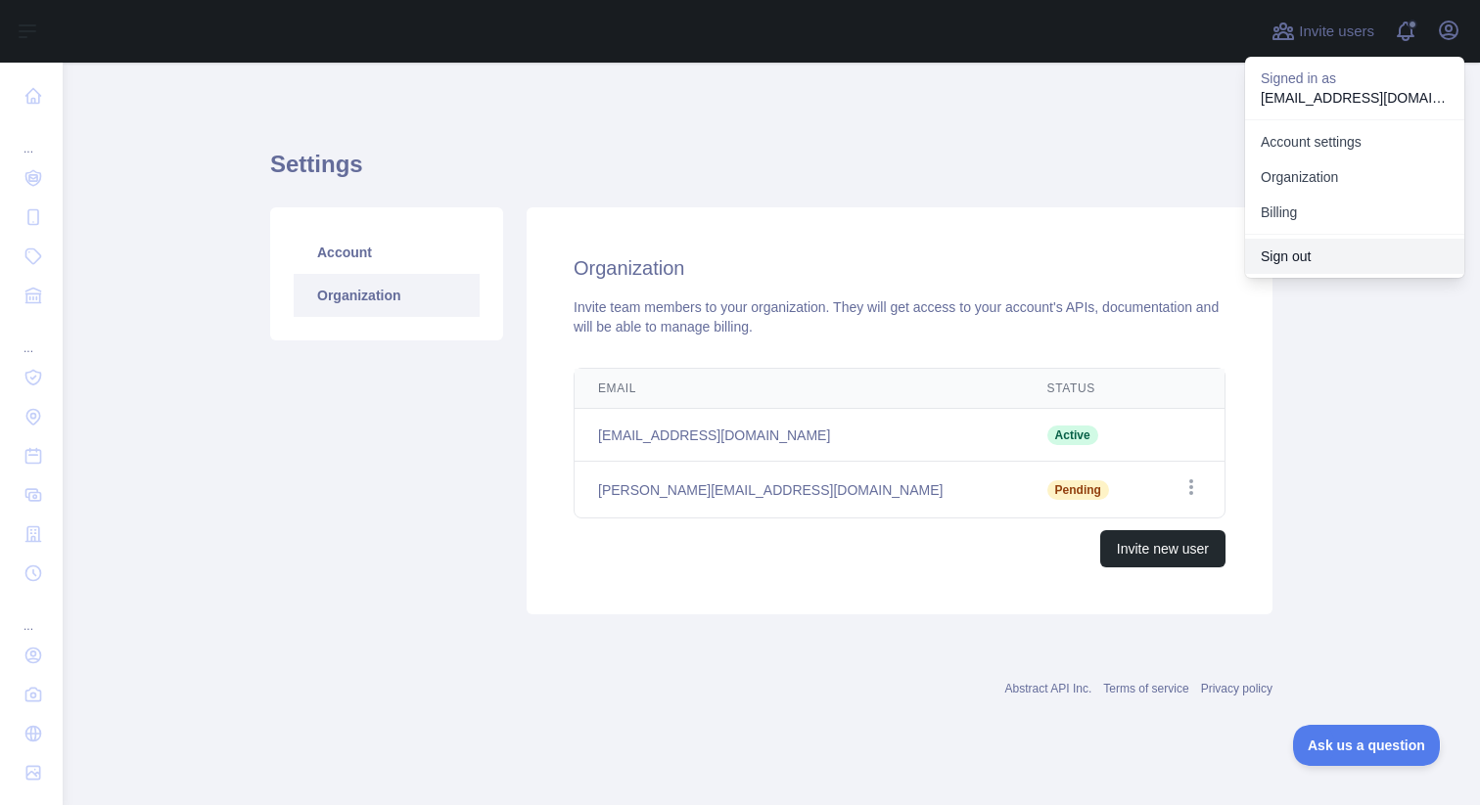
click at [1310, 266] on button "Sign out" at bounding box center [1354, 256] width 219 height 35
